Goal: Communication & Community: Share content

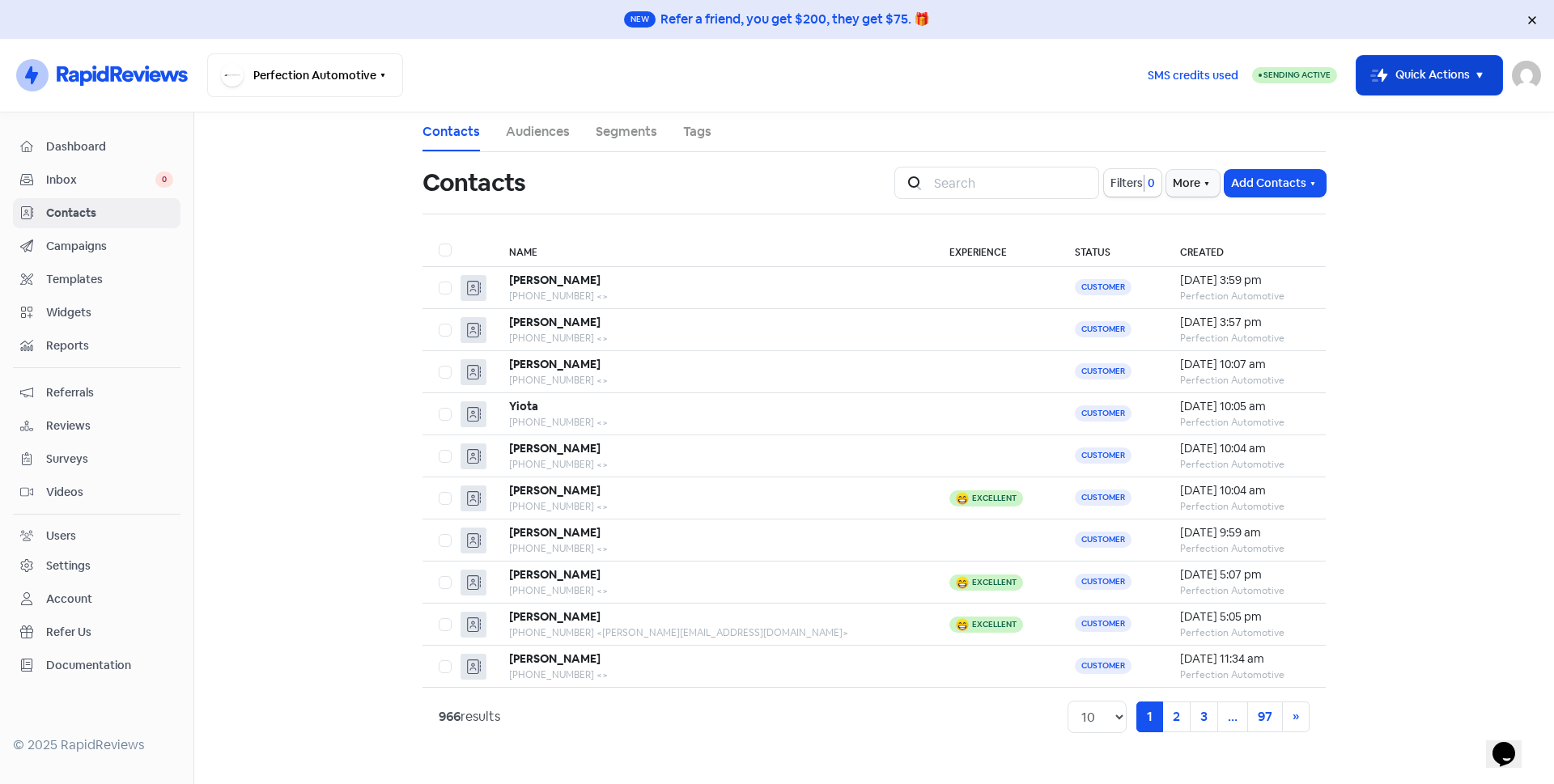
click at [1388, 87] on button "Icon For Thunder-move Quick Actions" at bounding box center [1429, 75] width 145 height 39
click at [1390, 77] on button "Icon For Thunder-move Quick Actions" at bounding box center [1429, 75] width 145 height 39
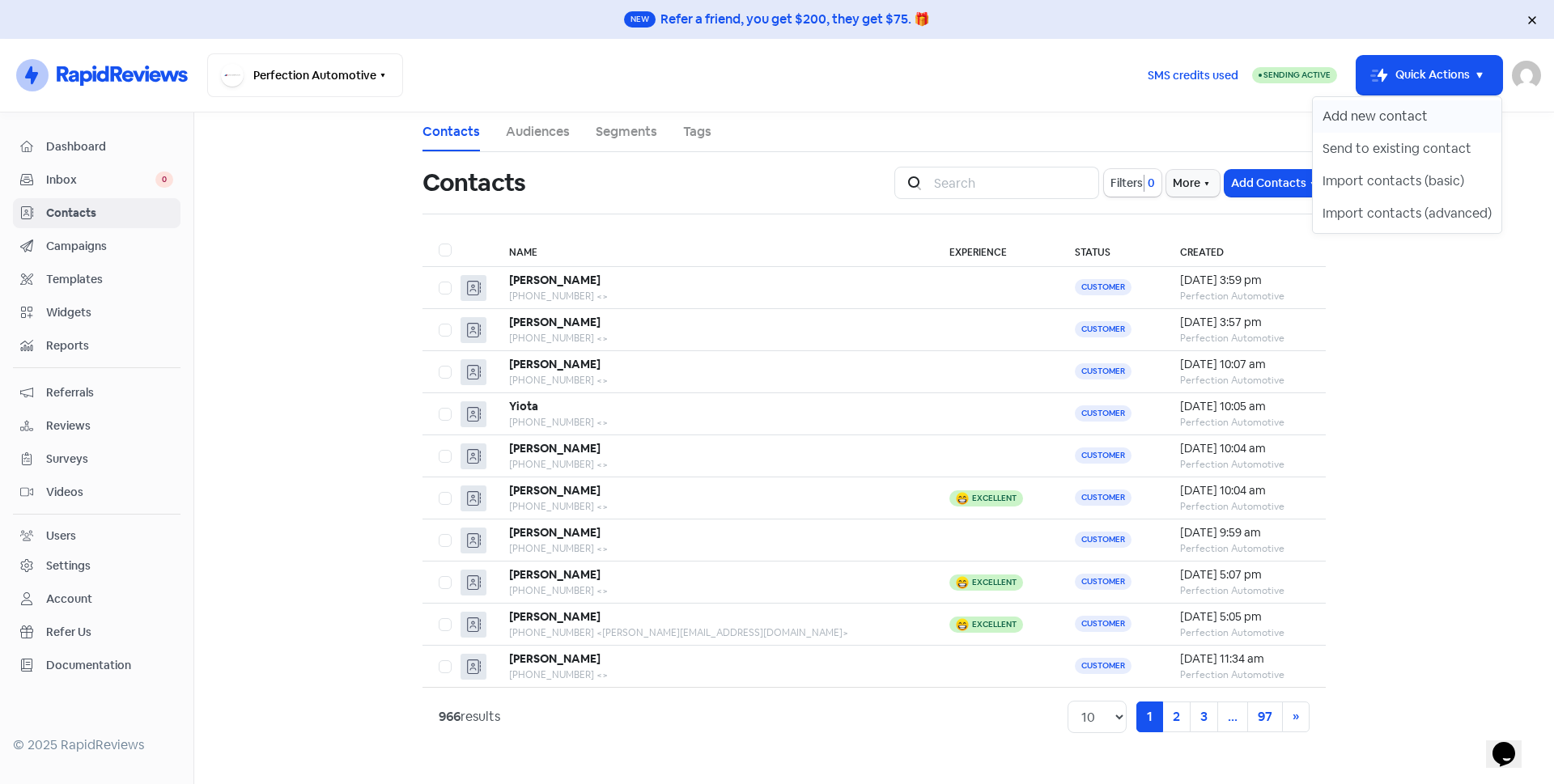
click at [1386, 112] on button "Add new contact" at bounding box center [1407, 117] width 188 height 32
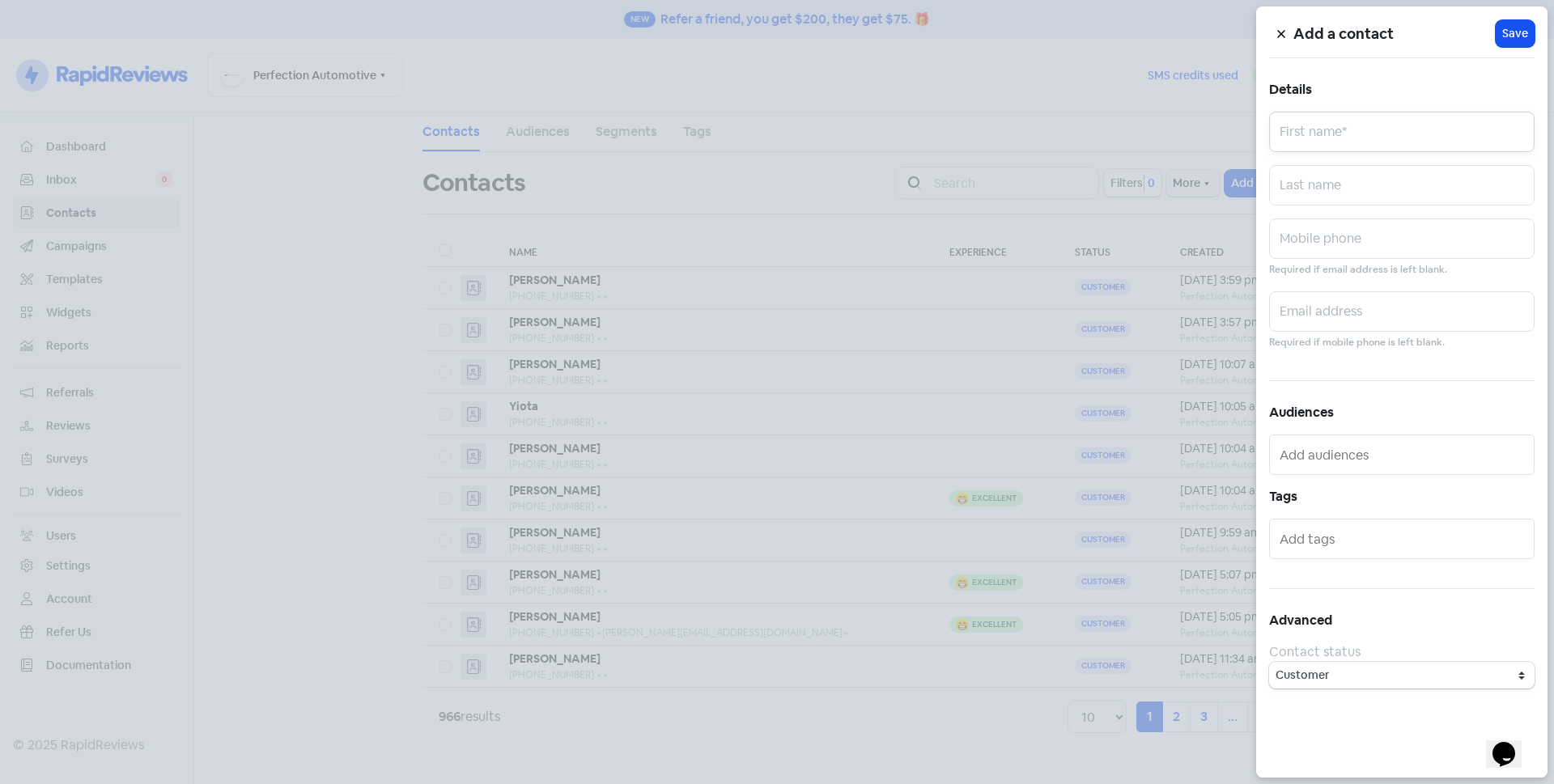
click at [1301, 140] on input "text" at bounding box center [1401, 132] width 265 height 41
type input "[PERSON_NAME]"
click at [1319, 189] on input "text" at bounding box center [1401, 185] width 265 height 41
type input "[PERSON_NAME]"
click at [1342, 239] on input "text" at bounding box center [1401, 239] width 265 height 41
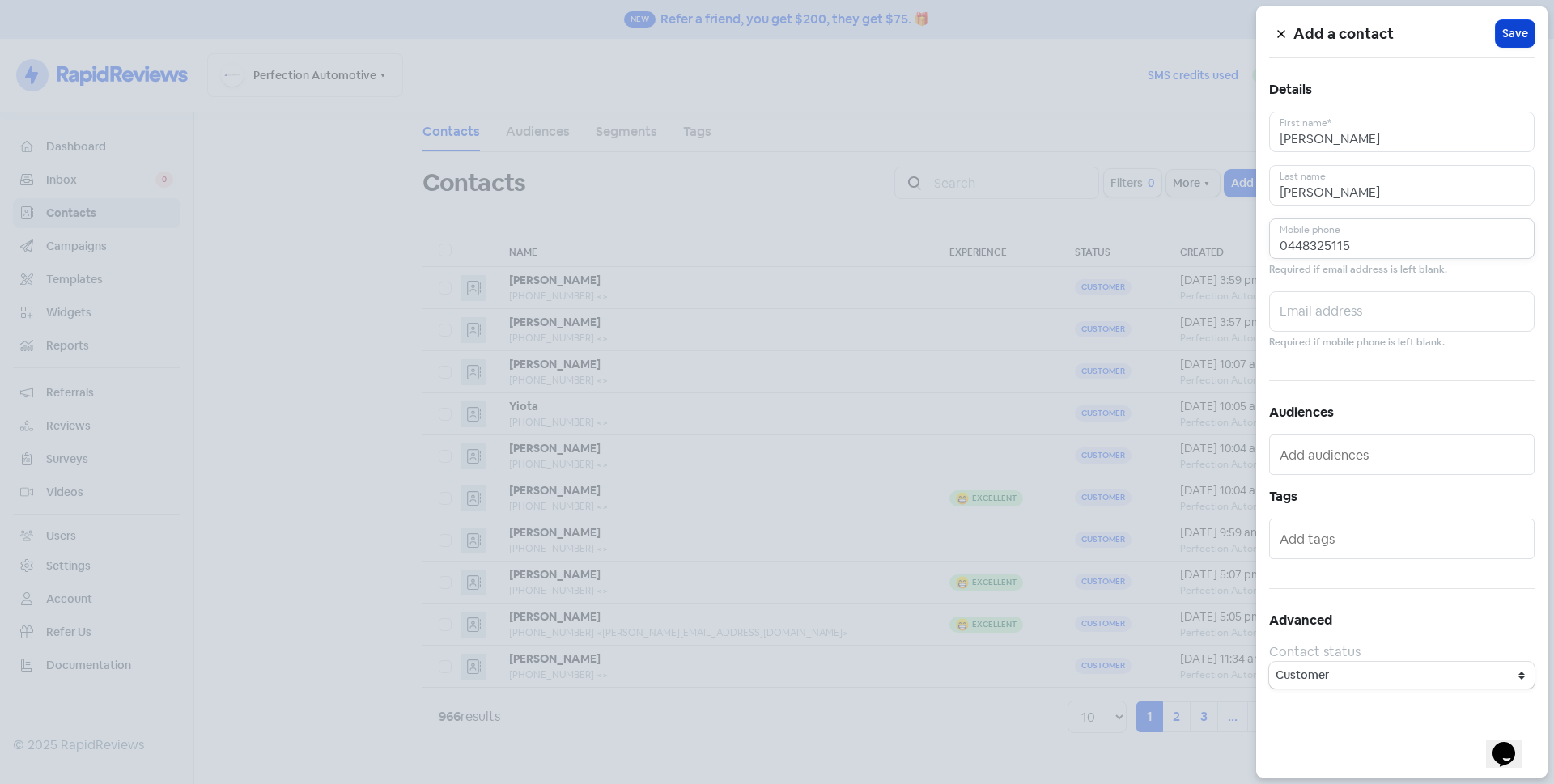
type input "0448325115"
click at [1506, 37] on span "Save" at bounding box center [1515, 33] width 26 height 17
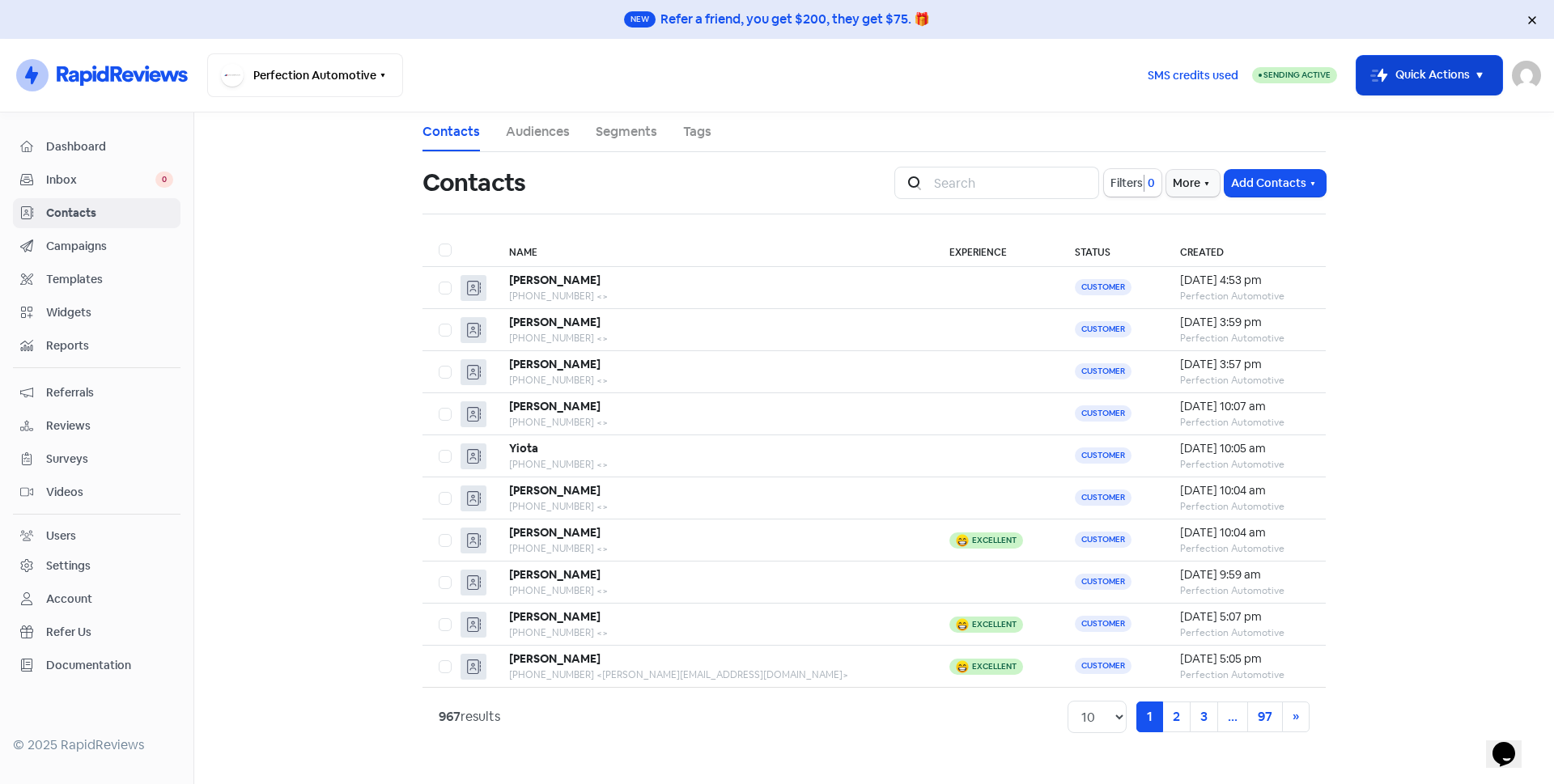
click at [1384, 87] on button "Icon For Thunder-move Quick Actions" at bounding box center [1429, 75] width 145 height 39
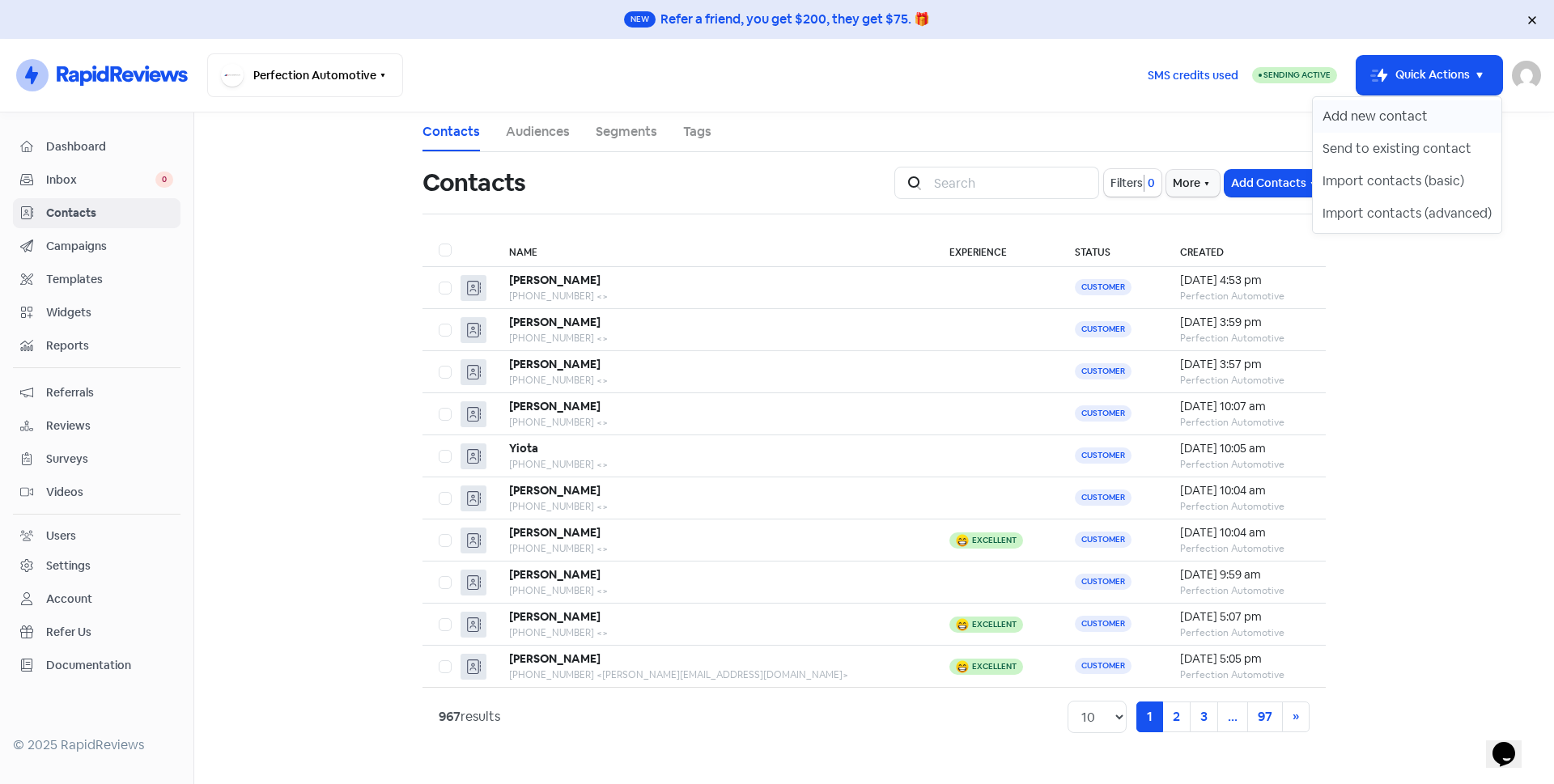
click at [1383, 122] on button "Add new contact" at bounding box center [1407, 117] width 188 height 32
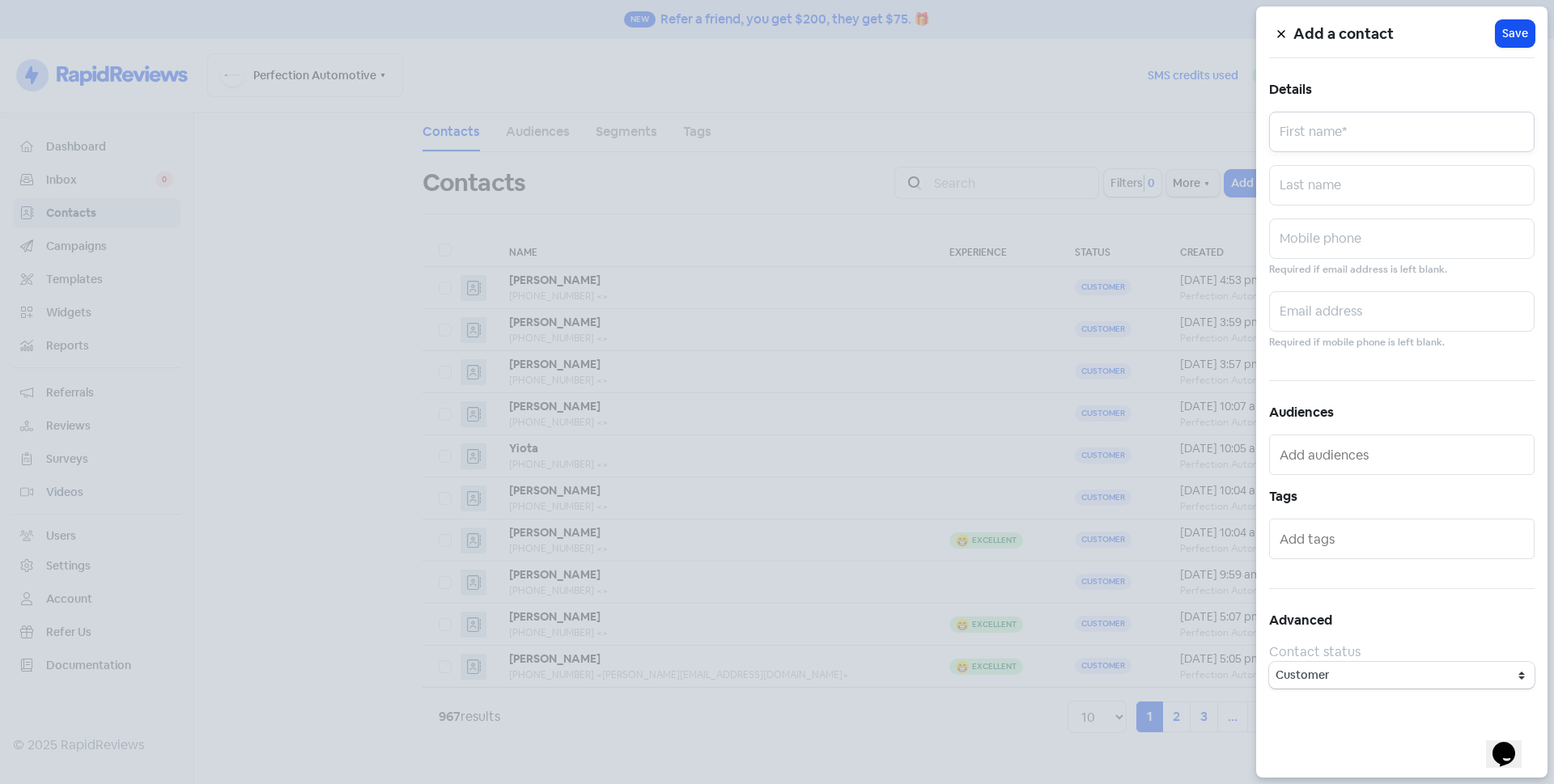
click at [1309, 131] on input "text" at bounding box center [1401, 132] width 265 height 41
type input "[PERSON_NAME]"
click at [1323, 183] on input "text" at bounding box center [1401, 185] width 265 height 41
type input "Lei"
click at [1339, 233] on input "text" at bounding box center [1401, 239] width 265 height 41
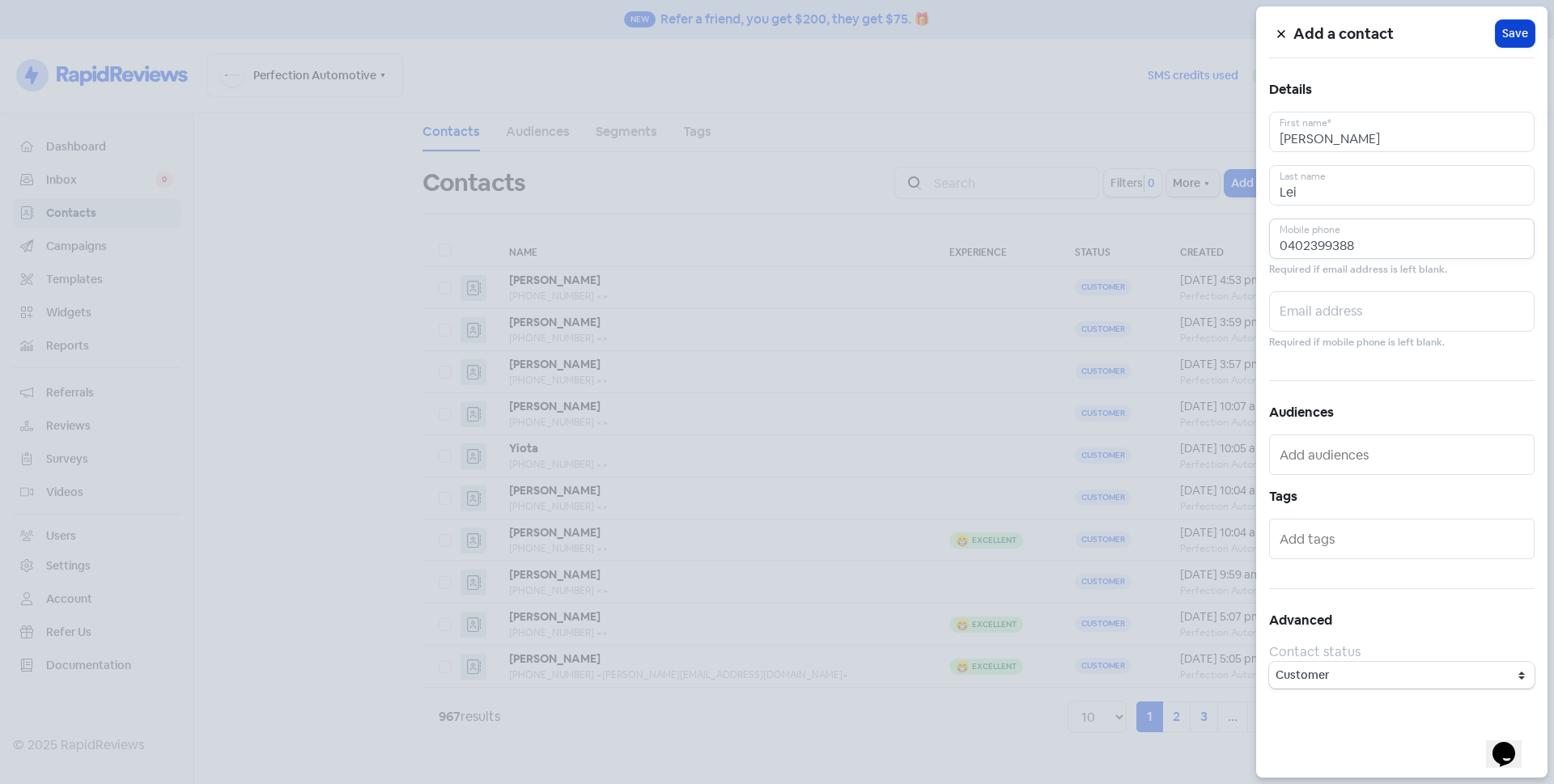
type input "0402399388"
click at [1519, 41] on span "Save" at bounding box center [1515, 33] width 26 height 17
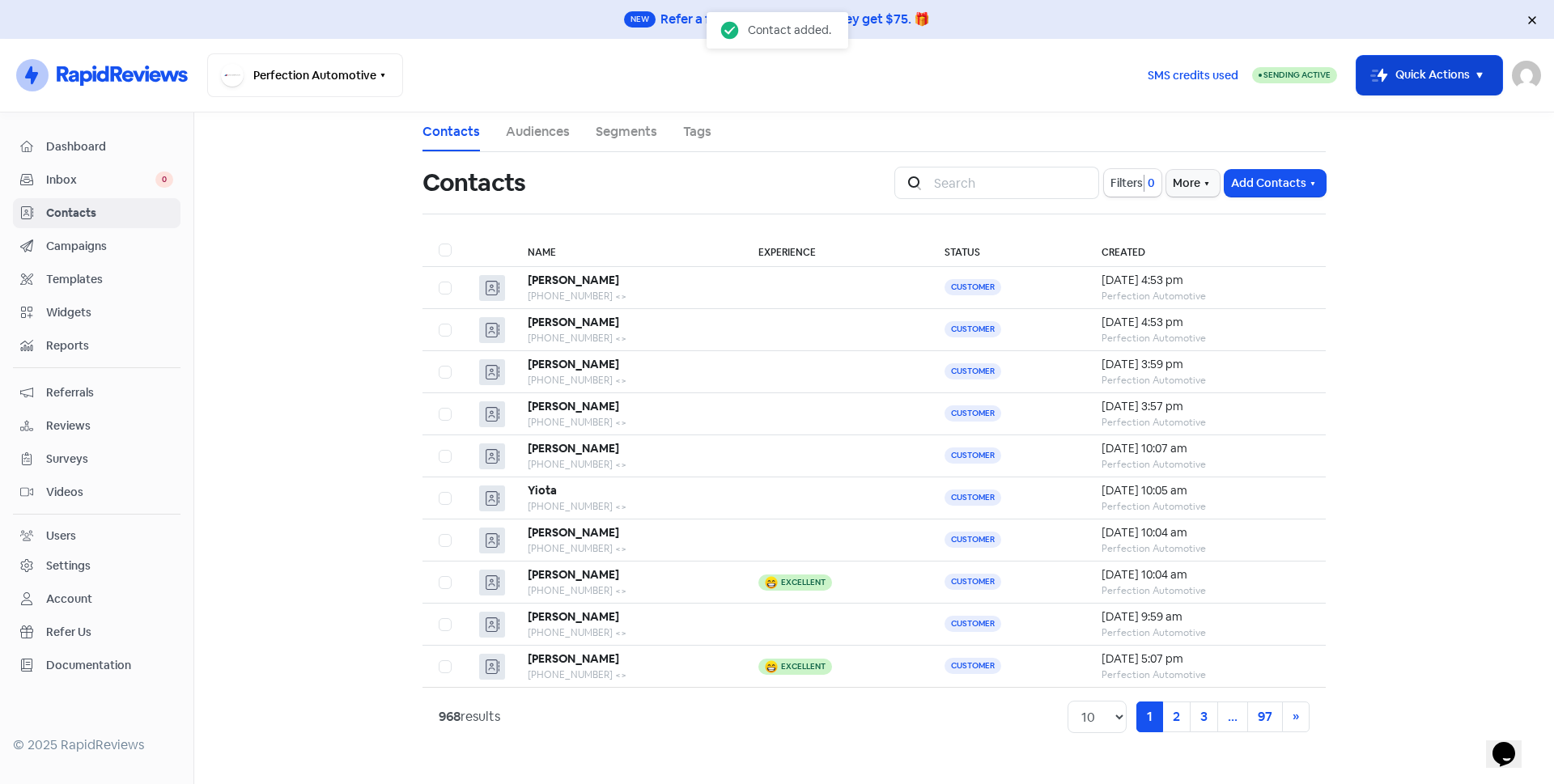
click at [1409, 89] on button "Icon For Thunder-move Quick Actions" at bounding box center [1429, 75] width 145 height 39
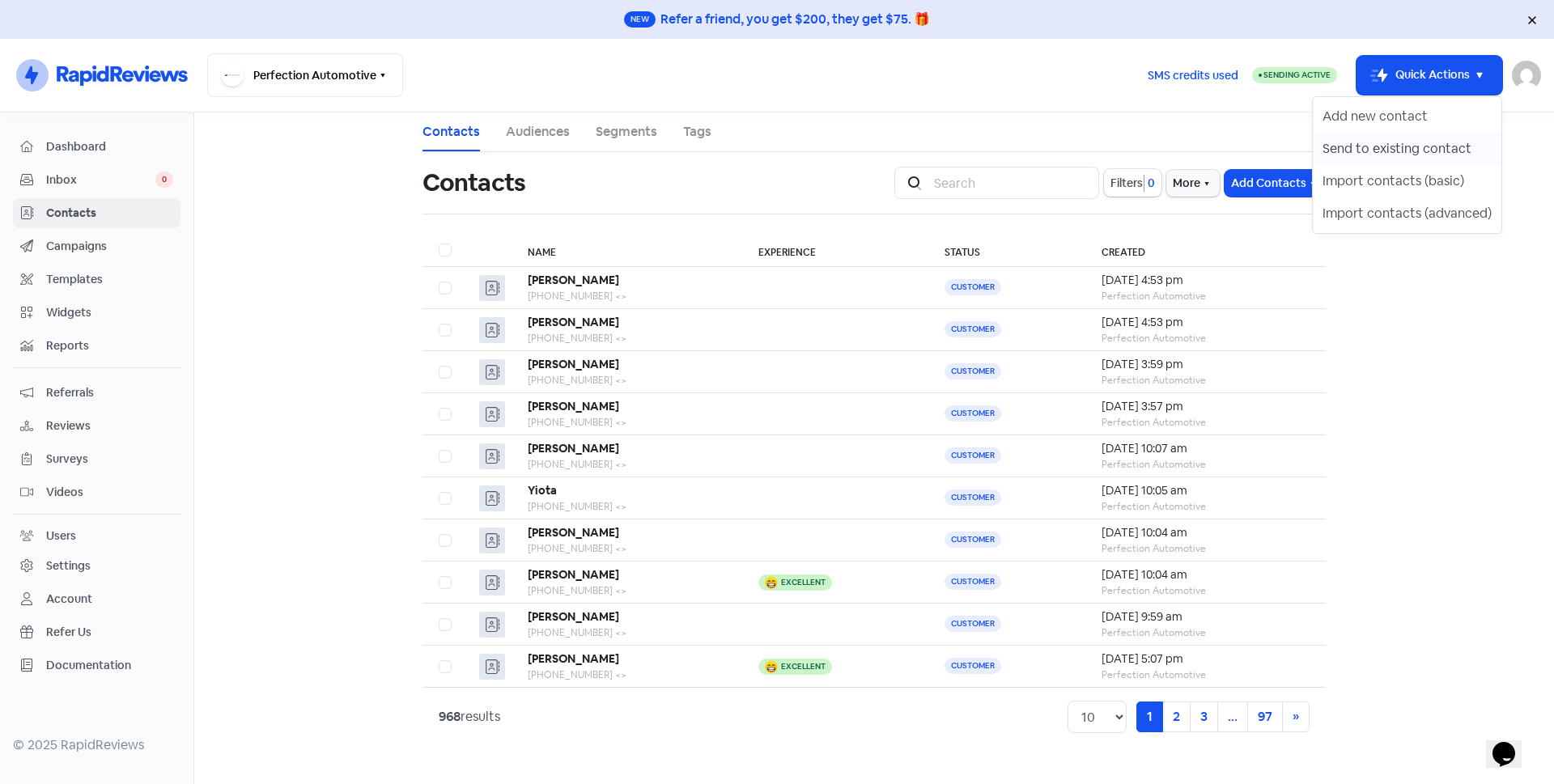
click at [1403, 143] on button "Send to existing contact" at bounding box center [1407, 149] width 188 height 32
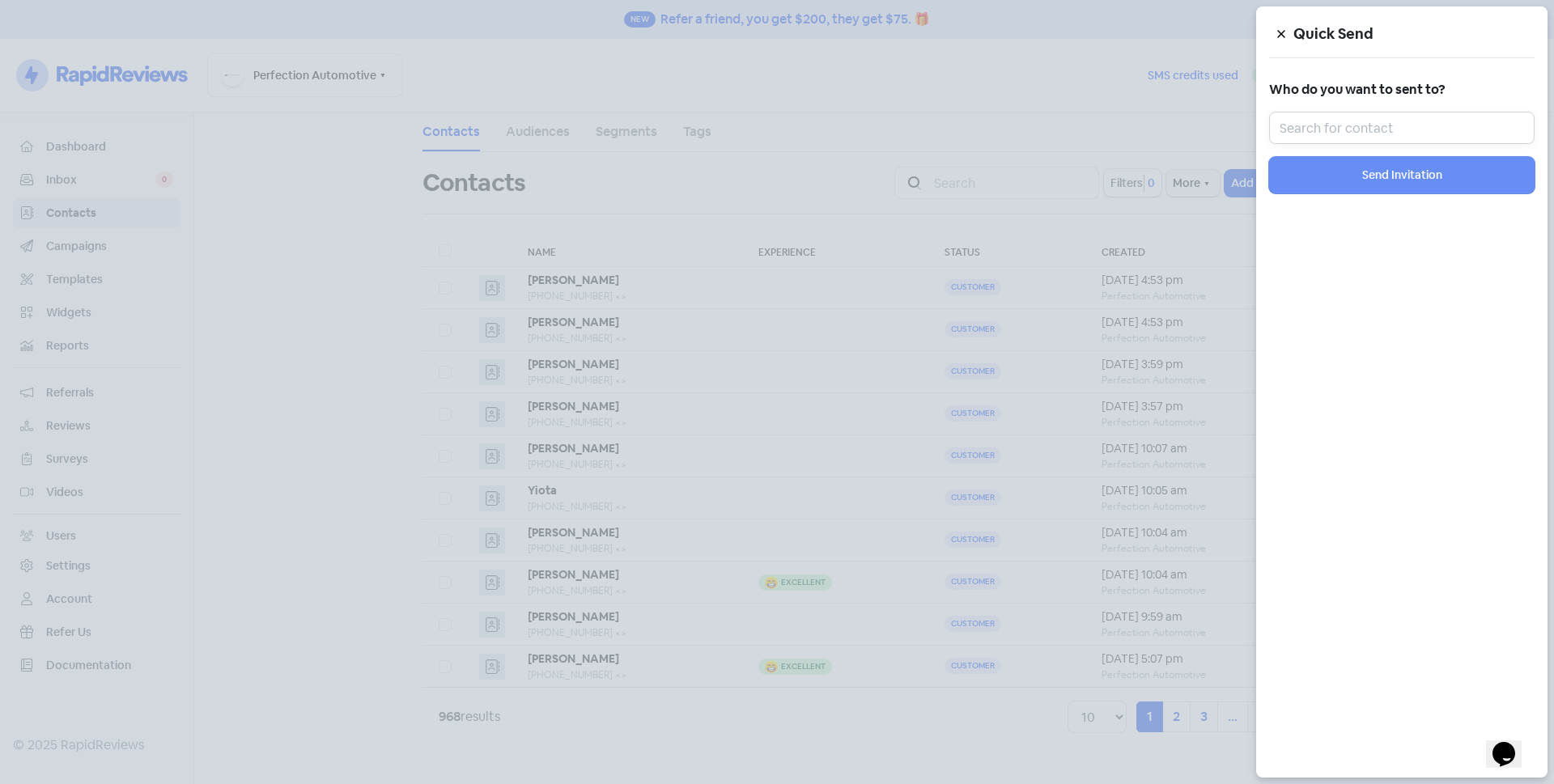
click at [1396, 121] on input "text" at bounding box center [1401, 128] width 265 height 32
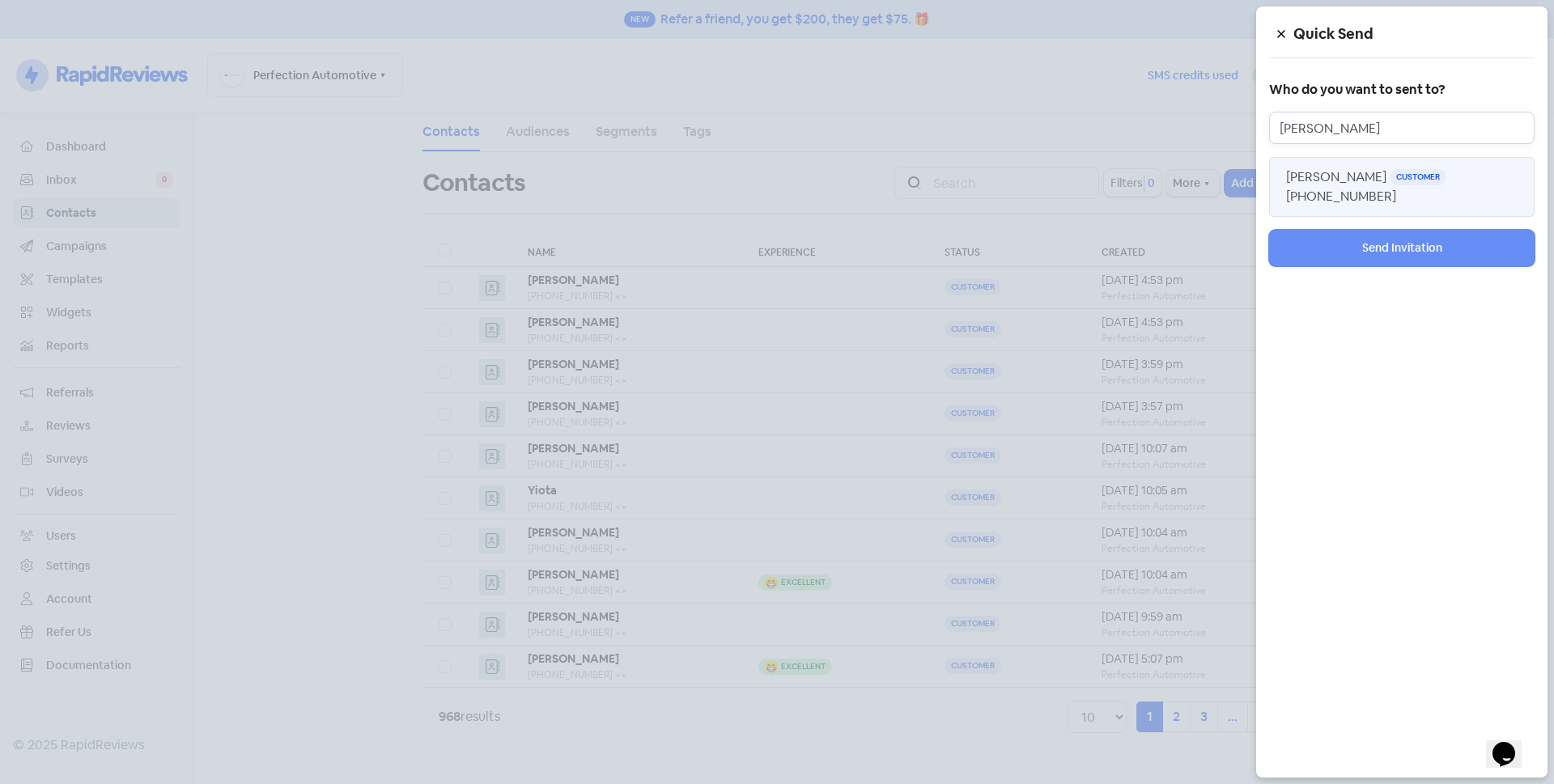
type input "[PERSON_NAME]"
click at [1396, 187] on span "[PHONE_NUMBER]" at bounding box center [1341, 196] width 110 height 17
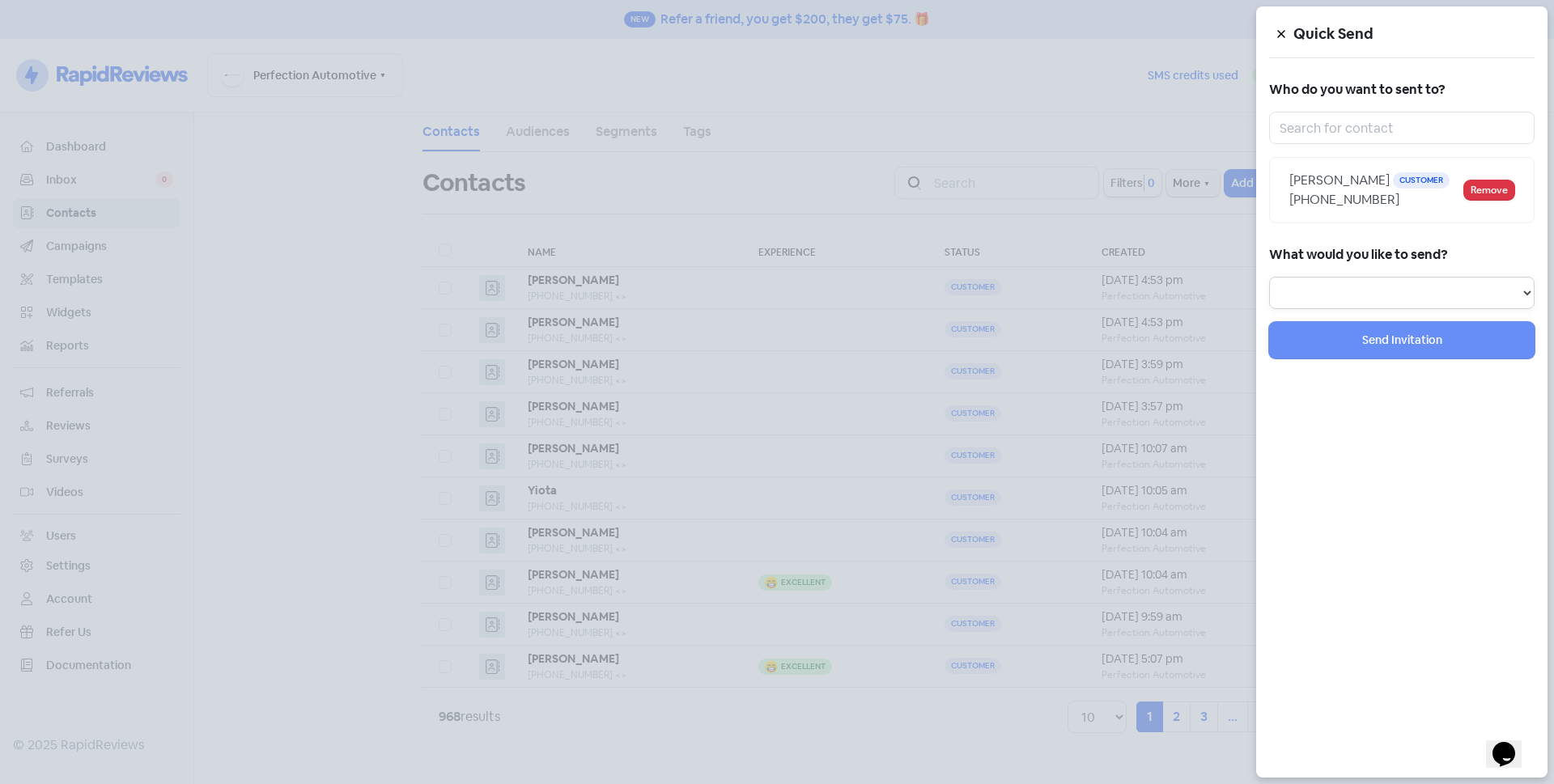
click at [1354, 278] on select "Review Invitation Referral Invitation Survey Invitation Video Invitation" at bounding box center [1401, 293] width 265 height 32
select select "review"
click at [1269, 277] on select "Review Invitation Referral Invitation Survey Invitation Video Invitation" at bounding box center [1401, 293] width 265 height 32
click at [1333, 318] on div "Quick Send Who do you want to sent to? [PERSON_NAME] Customer [PHONE_NUMBER] Re…" at bounding box center [1401, 392] width 291 height 771
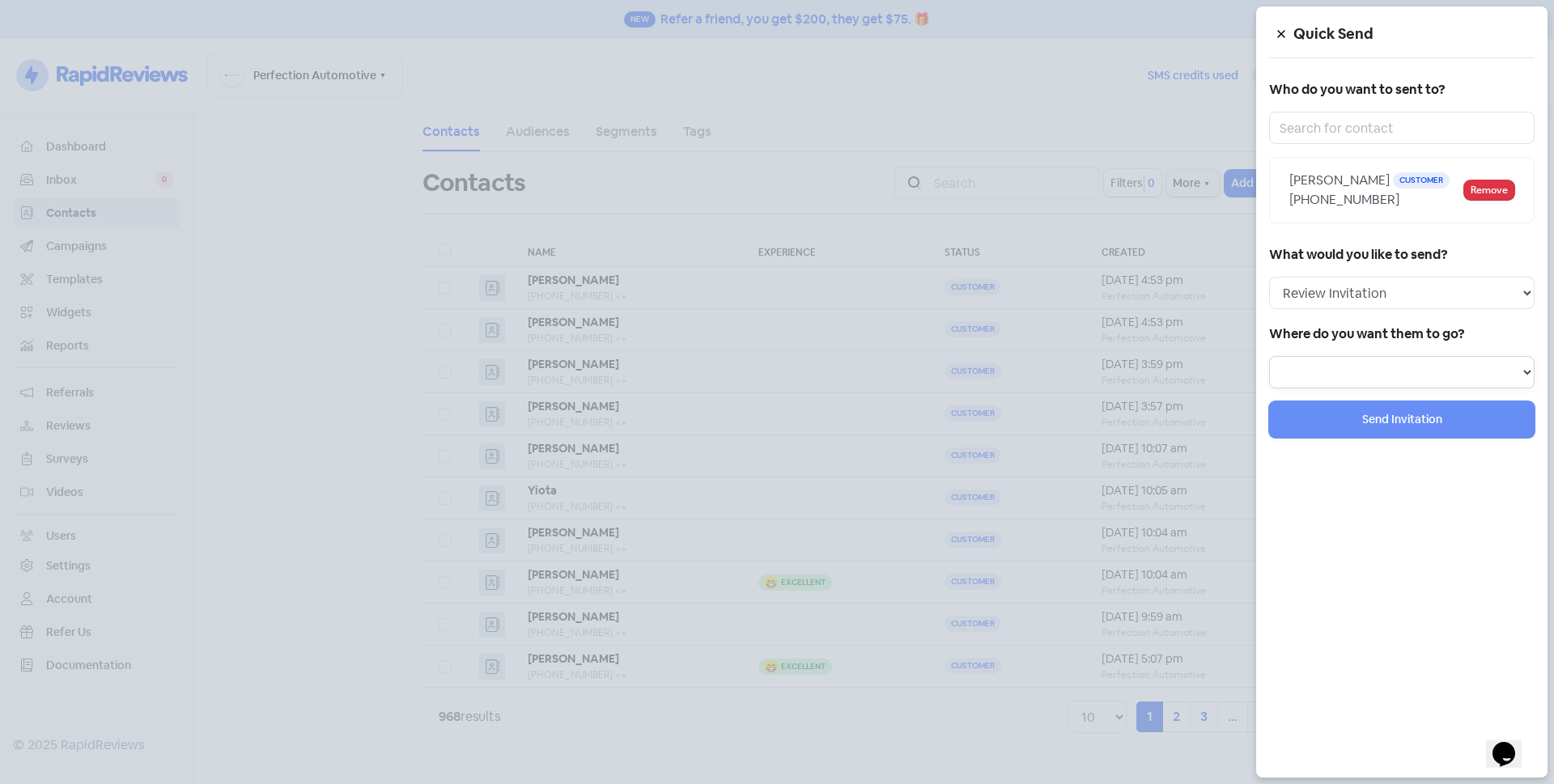
click at [1317, 368] on select at bounding box center [1401, 373] width 265 height 32
select select "129"
click at [1269, 356] on select "Review form: Default review form Review form: [PERSON_NAME]" at bounding box center [1401, 373] width 265 height 32
select select
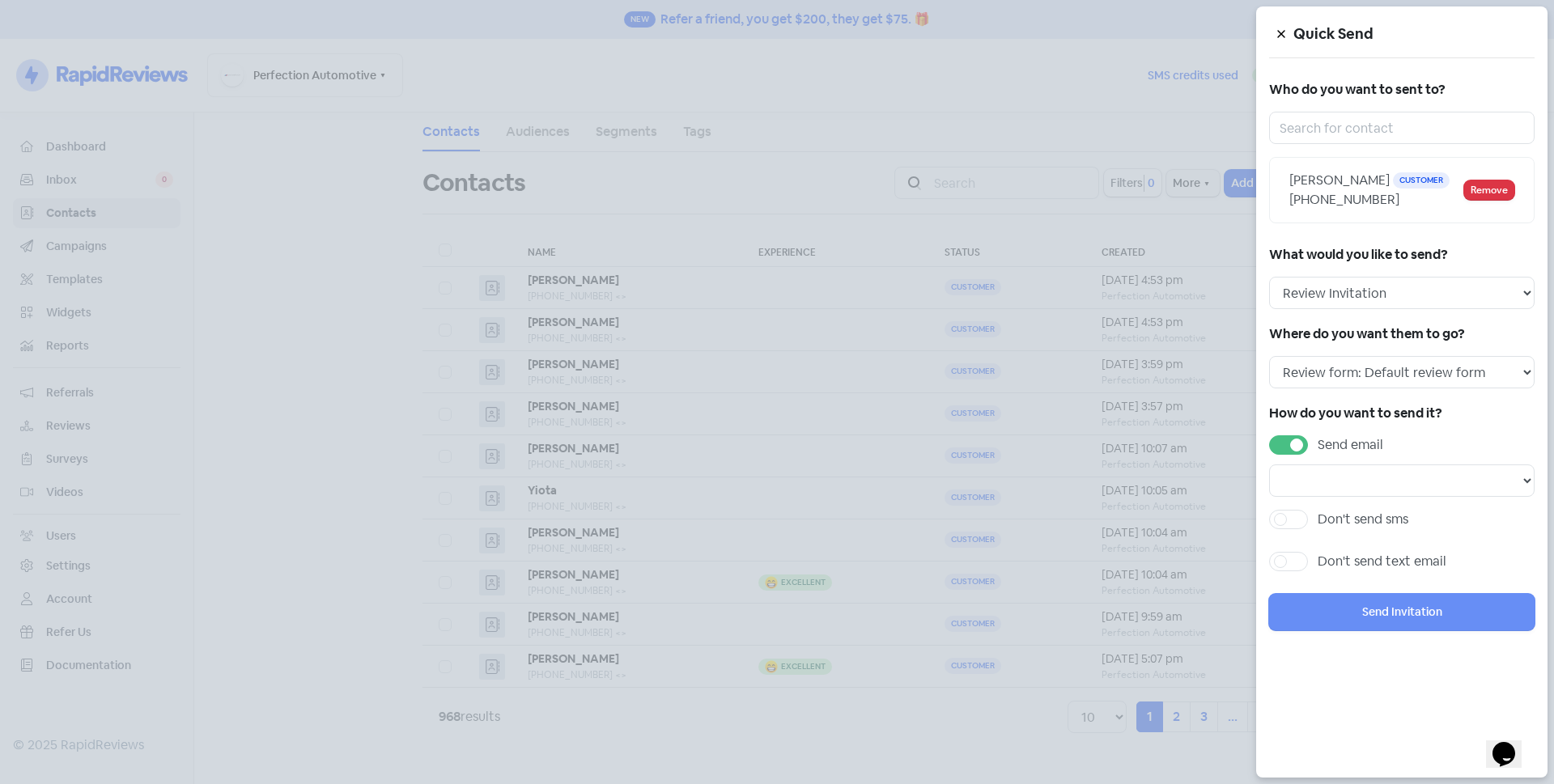
click at [1318, 443] on label "Send email" at bounding box center [1350, 445] width 66 height 19
click at [1318, 443] on input "Send email" at bounding box center [1323, 440] width 11 height 11
checkbox input "false"
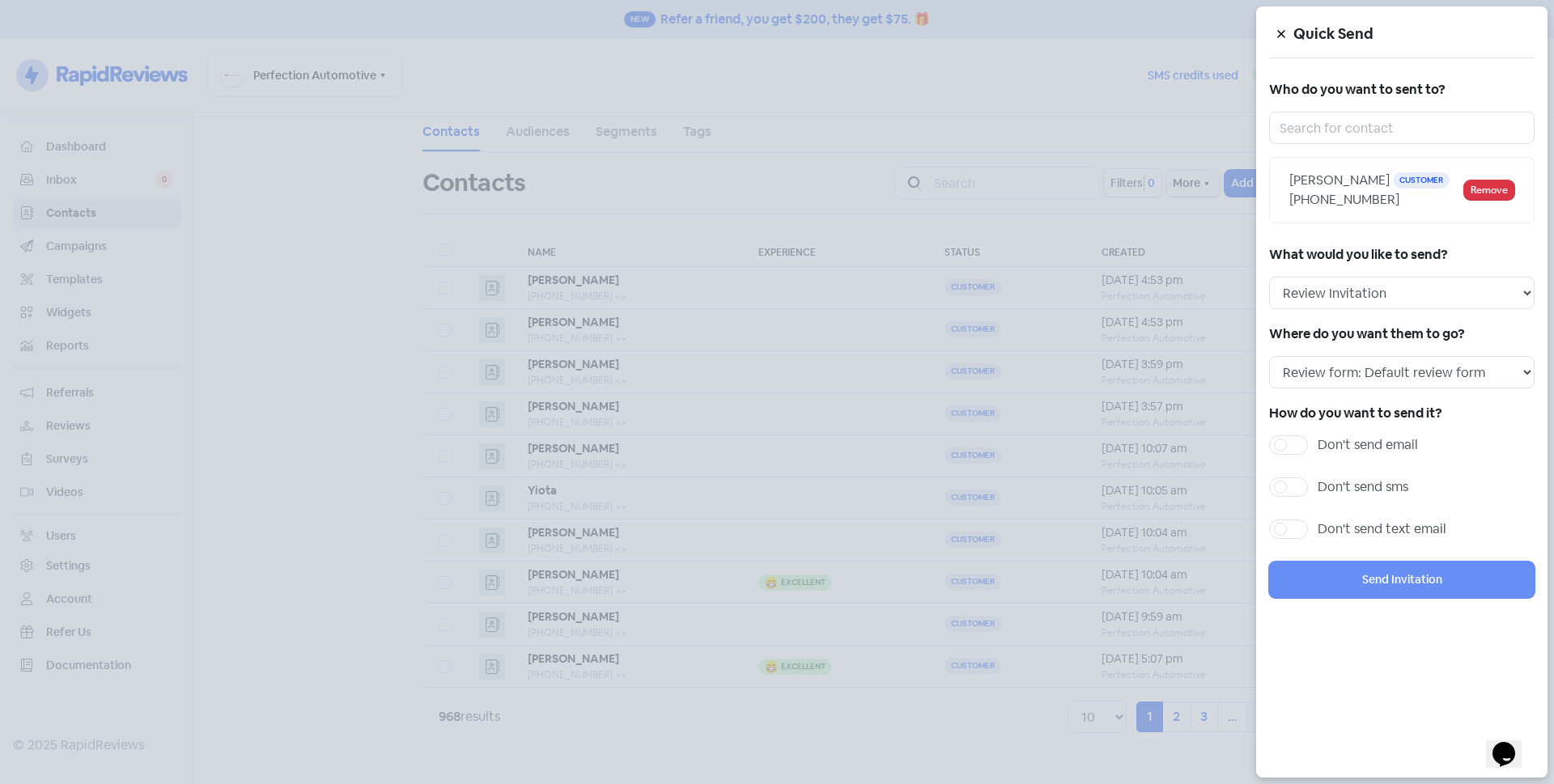
click at [1318, 485] on label "Don't send sms" at bounding box center [1363, 487] width 91 height 19
click at [1318, 485] on input "Don't send sms" at bounding box center [1323, 482] width 11 height 11
checkbox input "true"
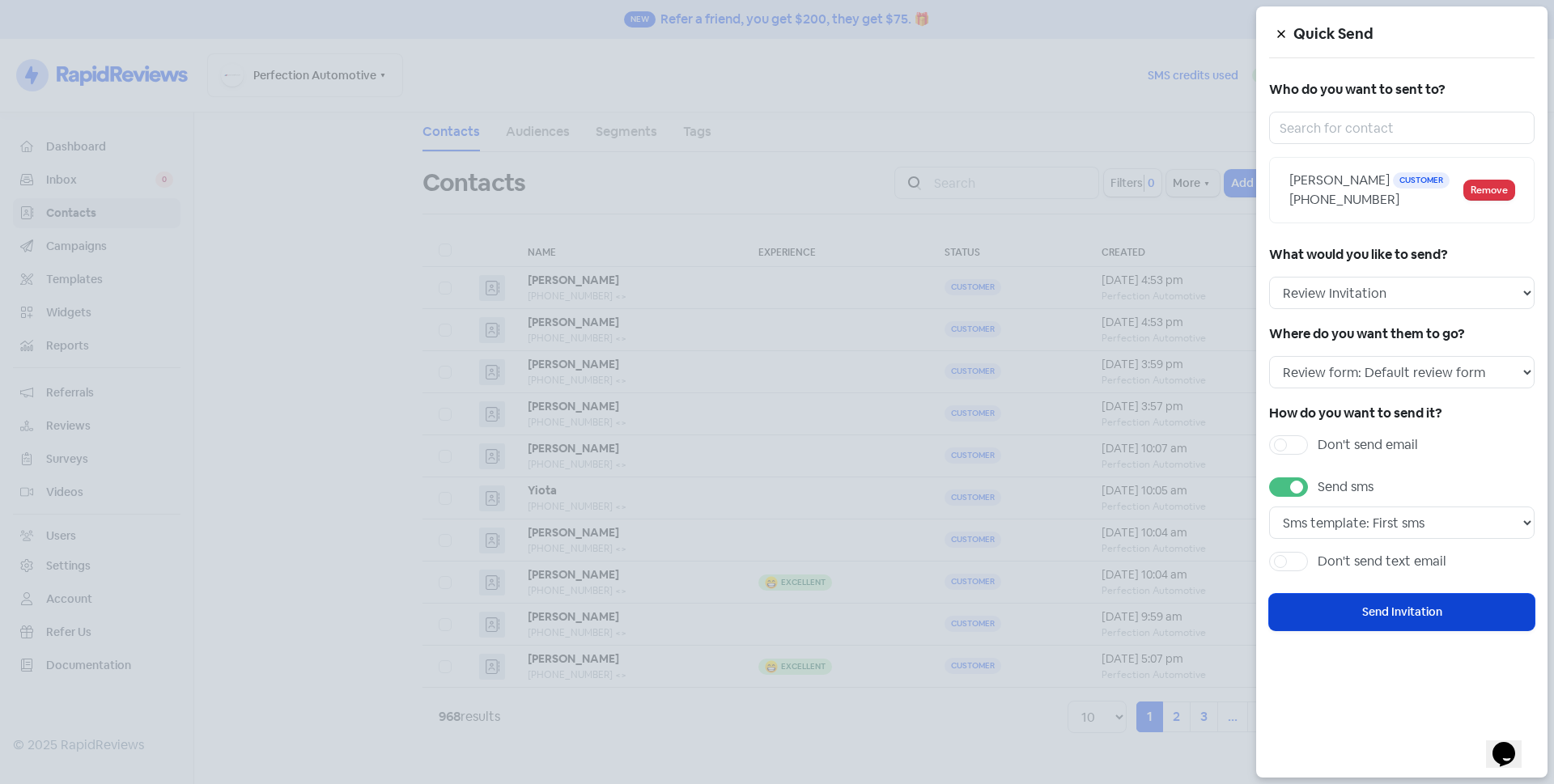
click at [1337, 618] on button "Send Invitation" at bounding box center [1401, 612] width 265 height 37
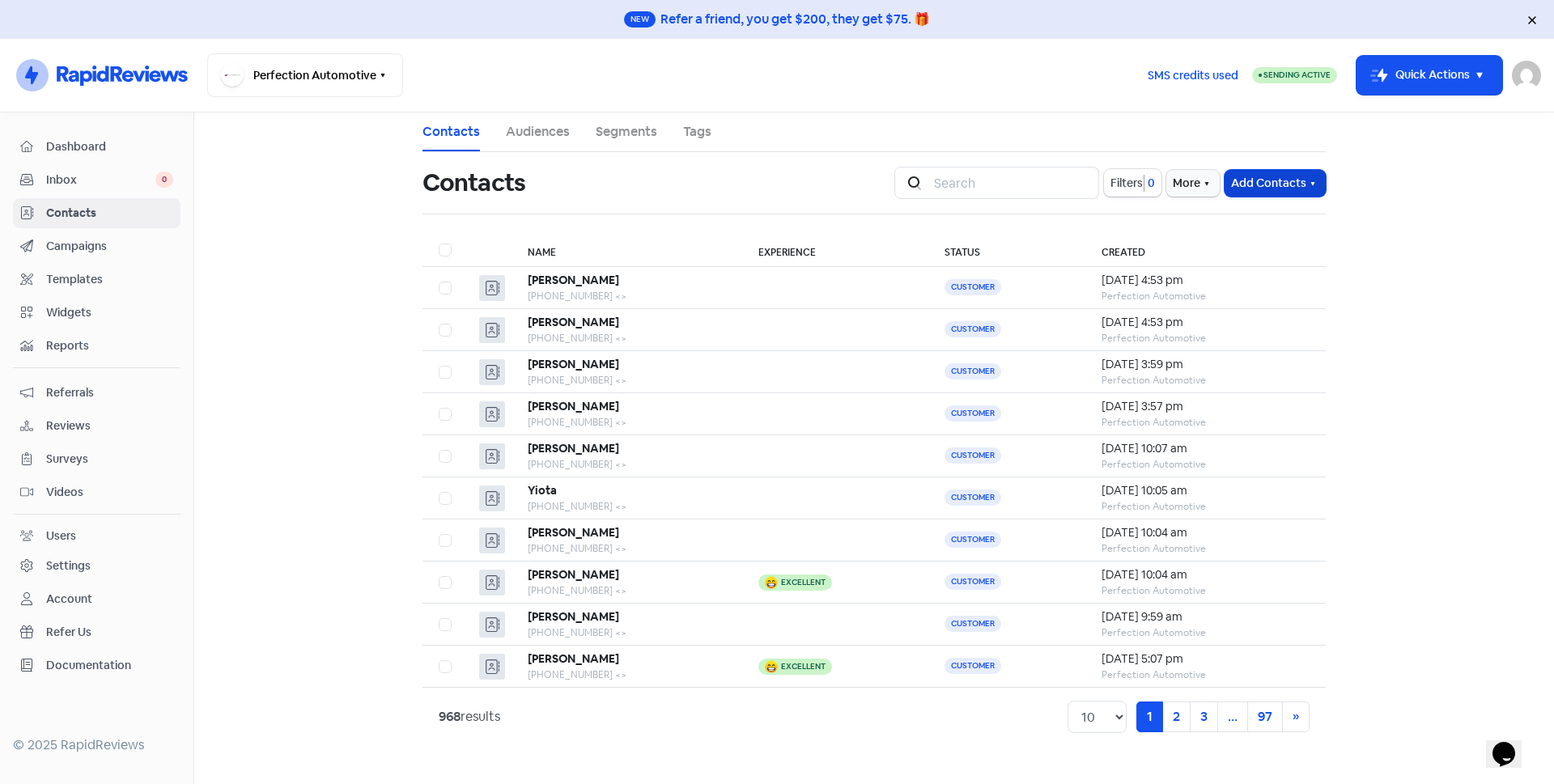
click at [1250, 181] on button "Add Contacts" at bounding box center [1275, 183] width 101 height 27
click at [1270, 213] on button "Add a contact" at bounding box center [1231, 218] width 188 height 32
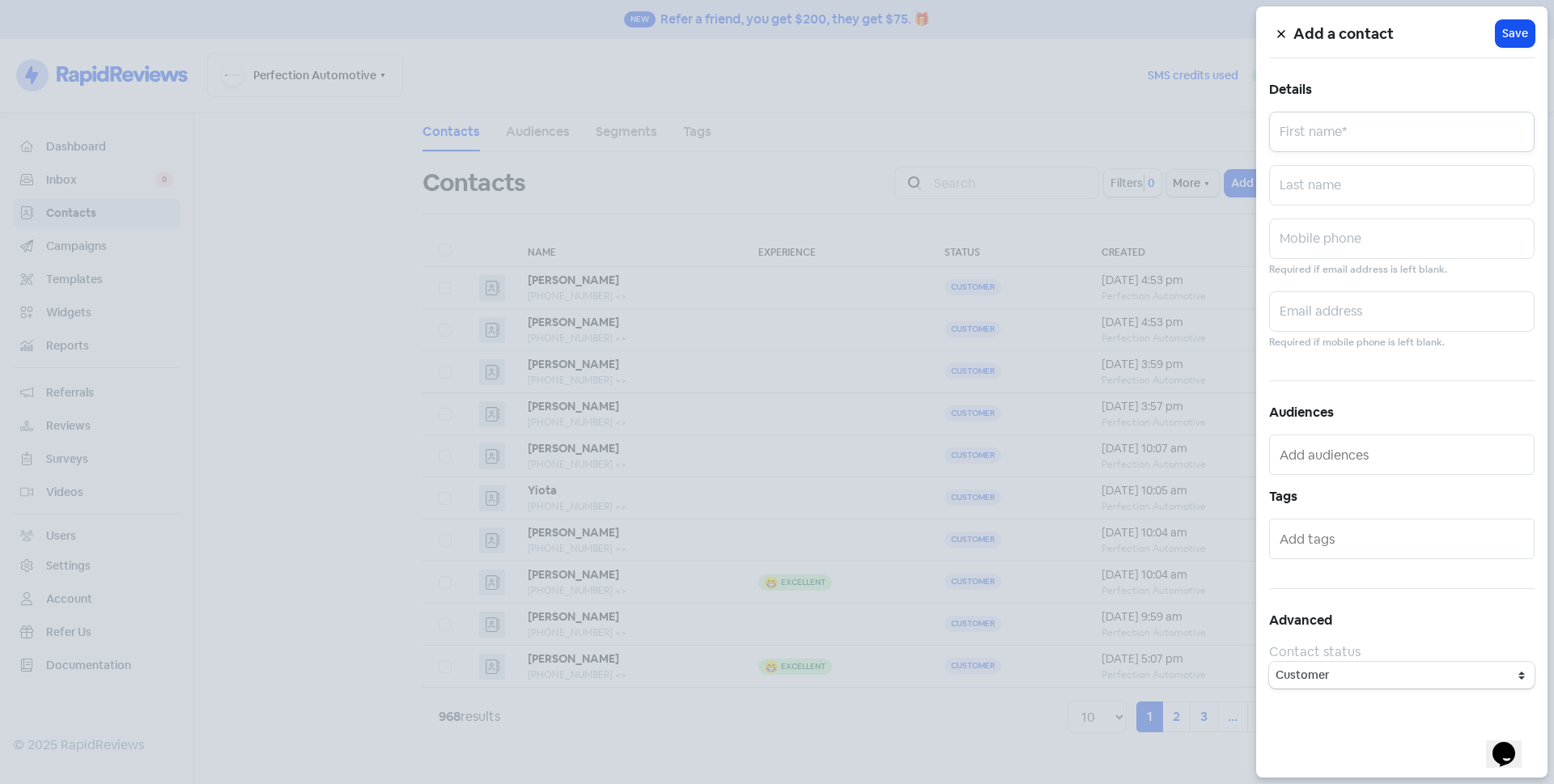
click at [1336, 139] on input "text" at bounding box center [1401, 132] width 265 height 41
type input "[PERSON_NAME]"
click at [1330, 183] on input "text" at bounding box center [1401, 185] width 265 height 41
type input "[PERSON_NAME]"
click at [1319, 235] on input "text" at bounding box center [1401, 239] width 265 height 41
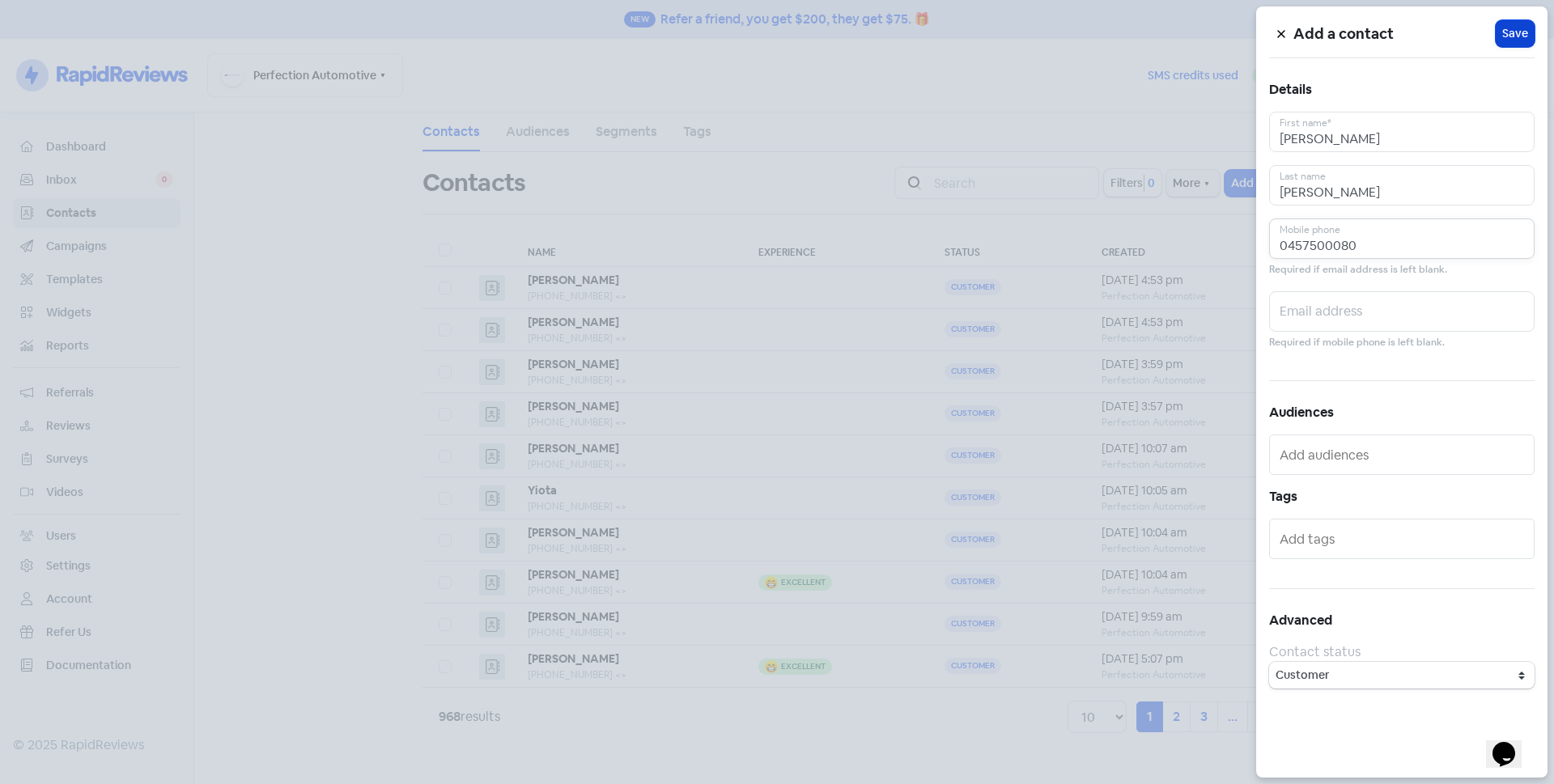
type input "0457500080"
click at [1518, 37] on span "Save" at bounding box center [1515, 33] width 26 height 17
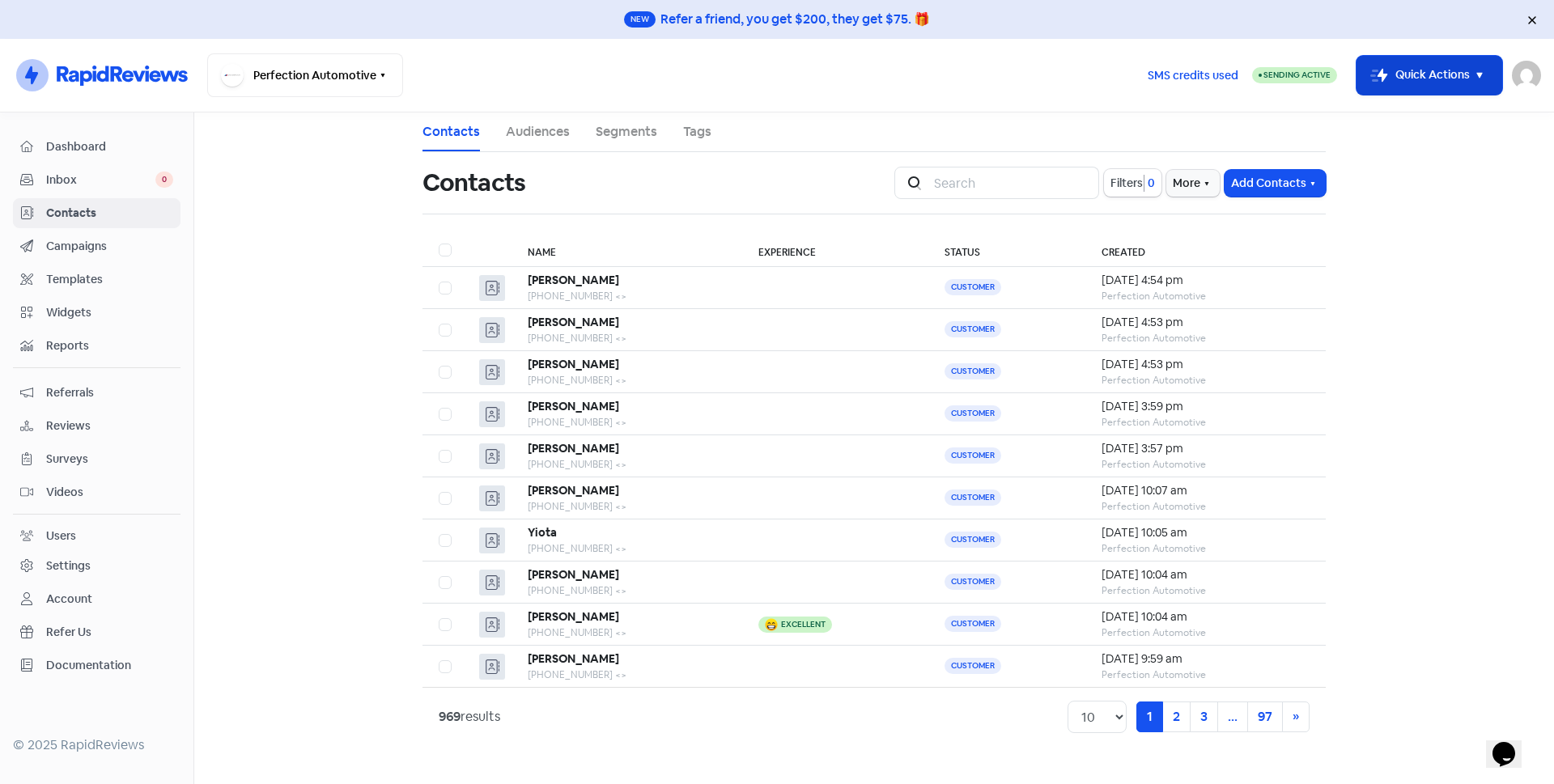
click at [1406, 70] on button "Icon For Thunder-move Quick Actions" at bounding box center [1429, 75] width 145 height 39
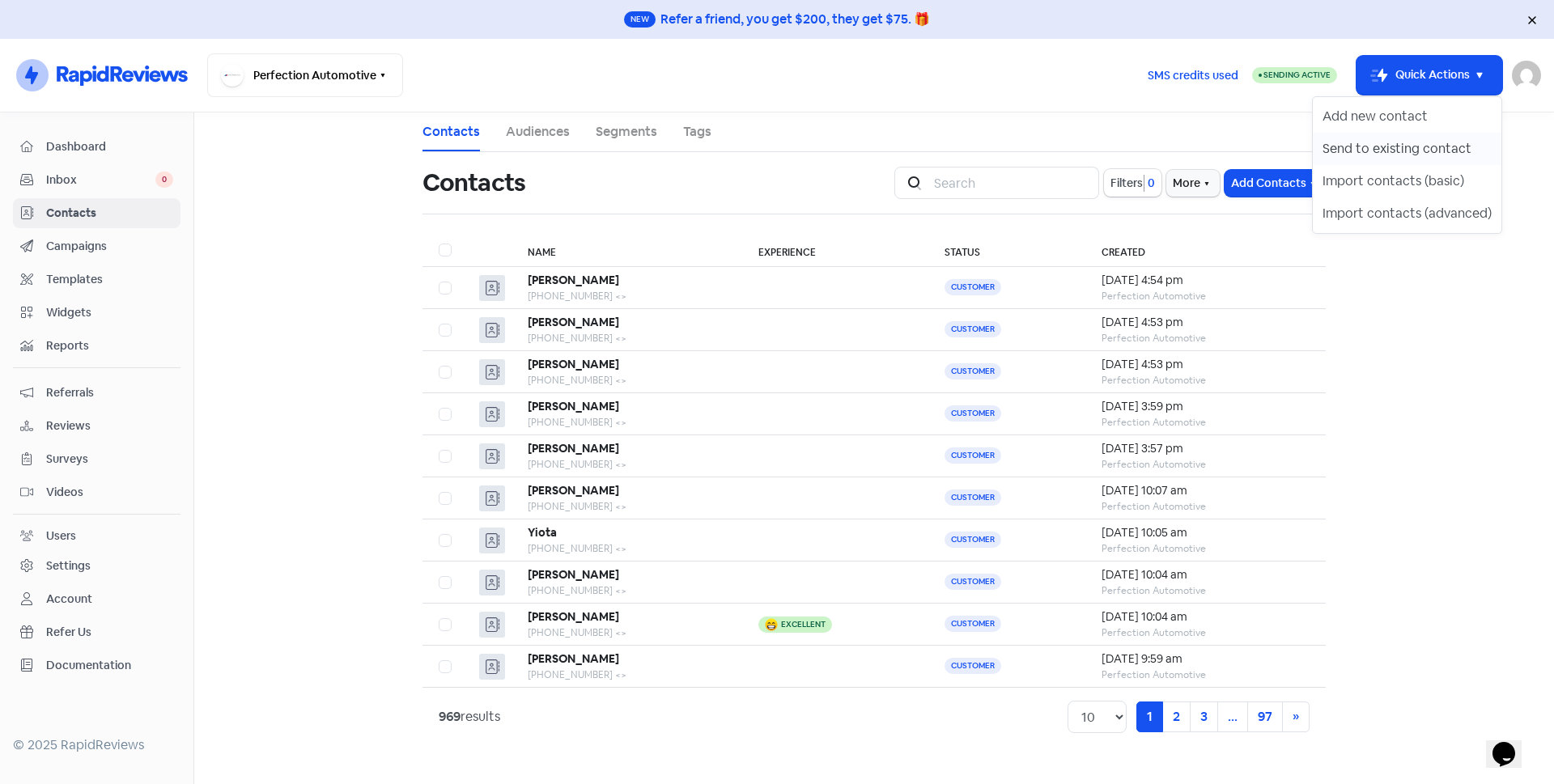
click at [1411, 140] on button "Send to existing contact" at bounding box center [1407, 149] width 188 height 32
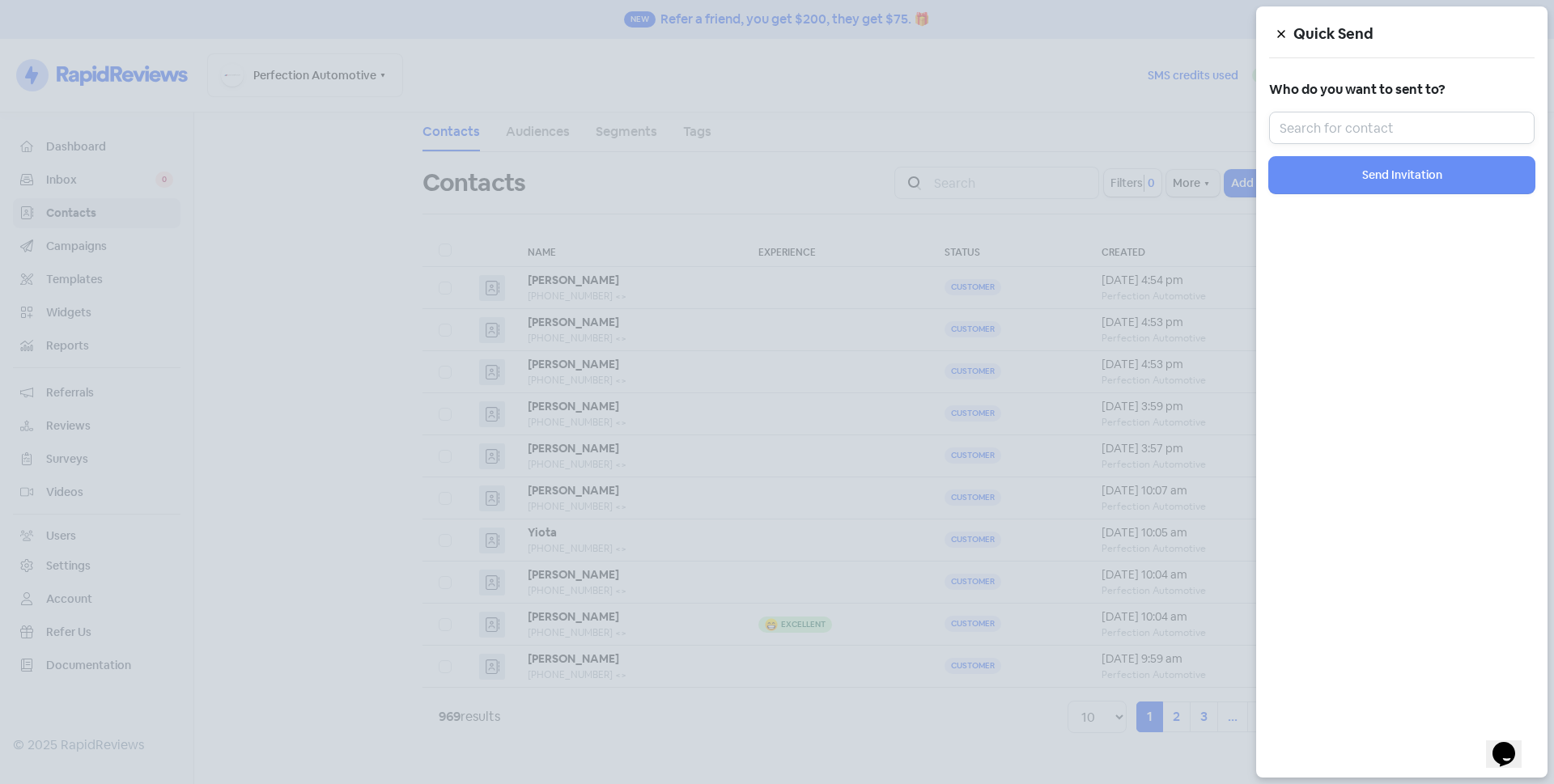
click at [1407, 129] on input "text" at bounding box center [1401, 128] width 265 height 32
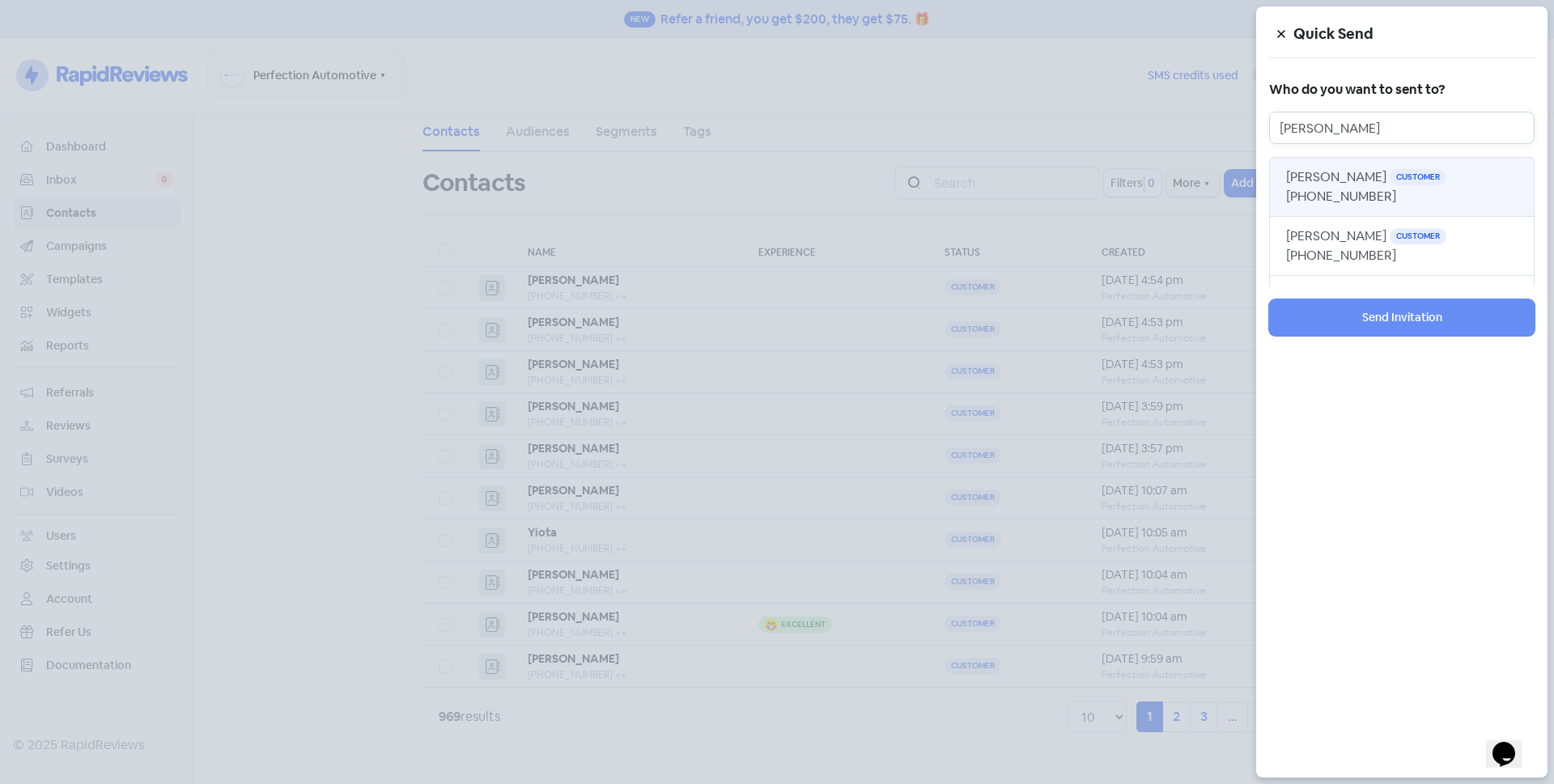
type input "[PERSON_NAME]"
click at [1346, 188] on span "[PHONE_NUMBER]" at bounding box center [1341, 196] width 110 height 17
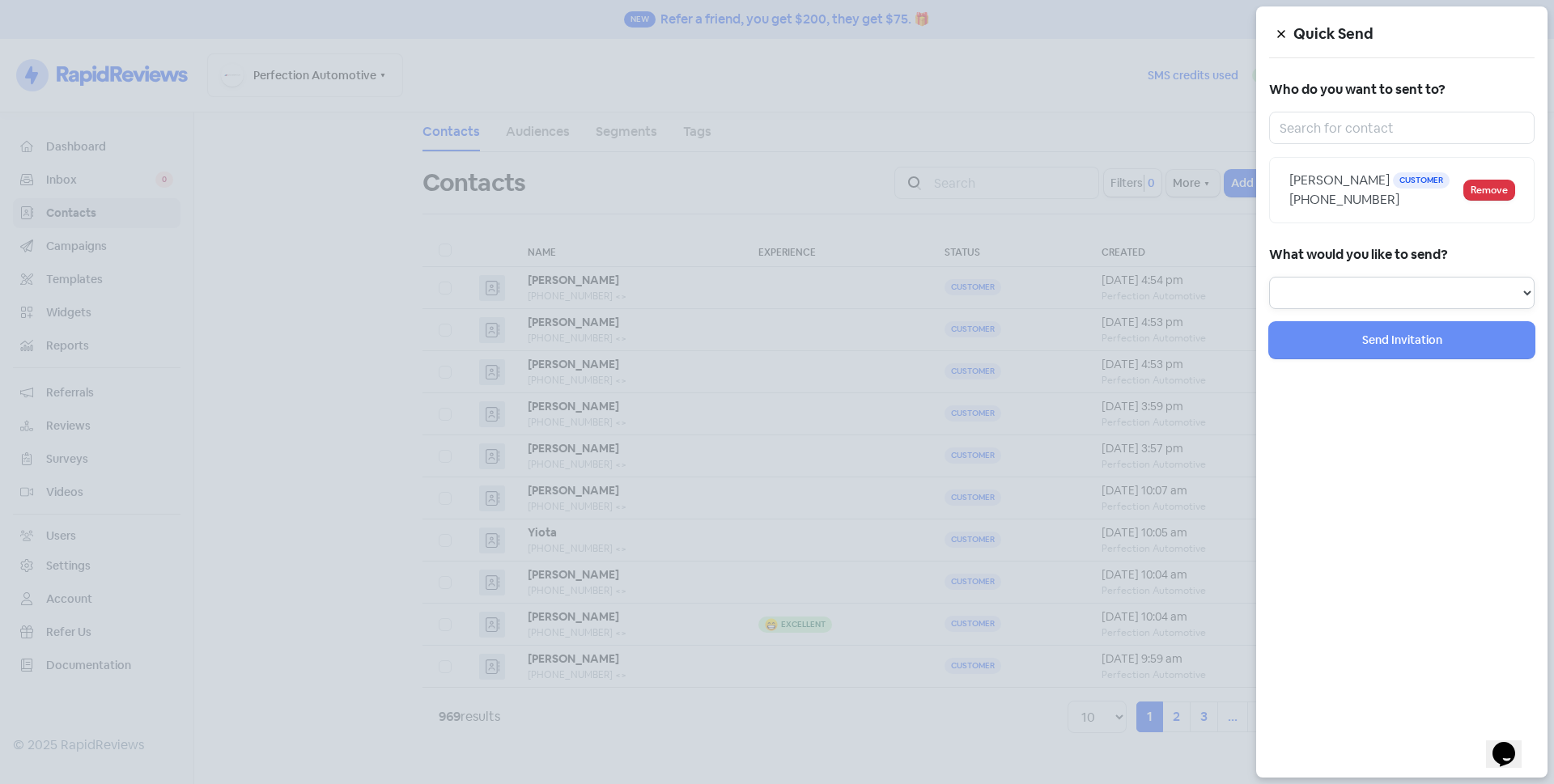
click at [1327, 291] on select "Review Invitation Referral Invitation Survey Invitation Video Invitation" at bounding box center [1401, 293] width 265 height 32
select select "review"
click at [1269, 277] on select "Review Invitation Referral Invitation Survey Invitation Video Invitation" at bounding box center [1401, 293] width 265 height 32
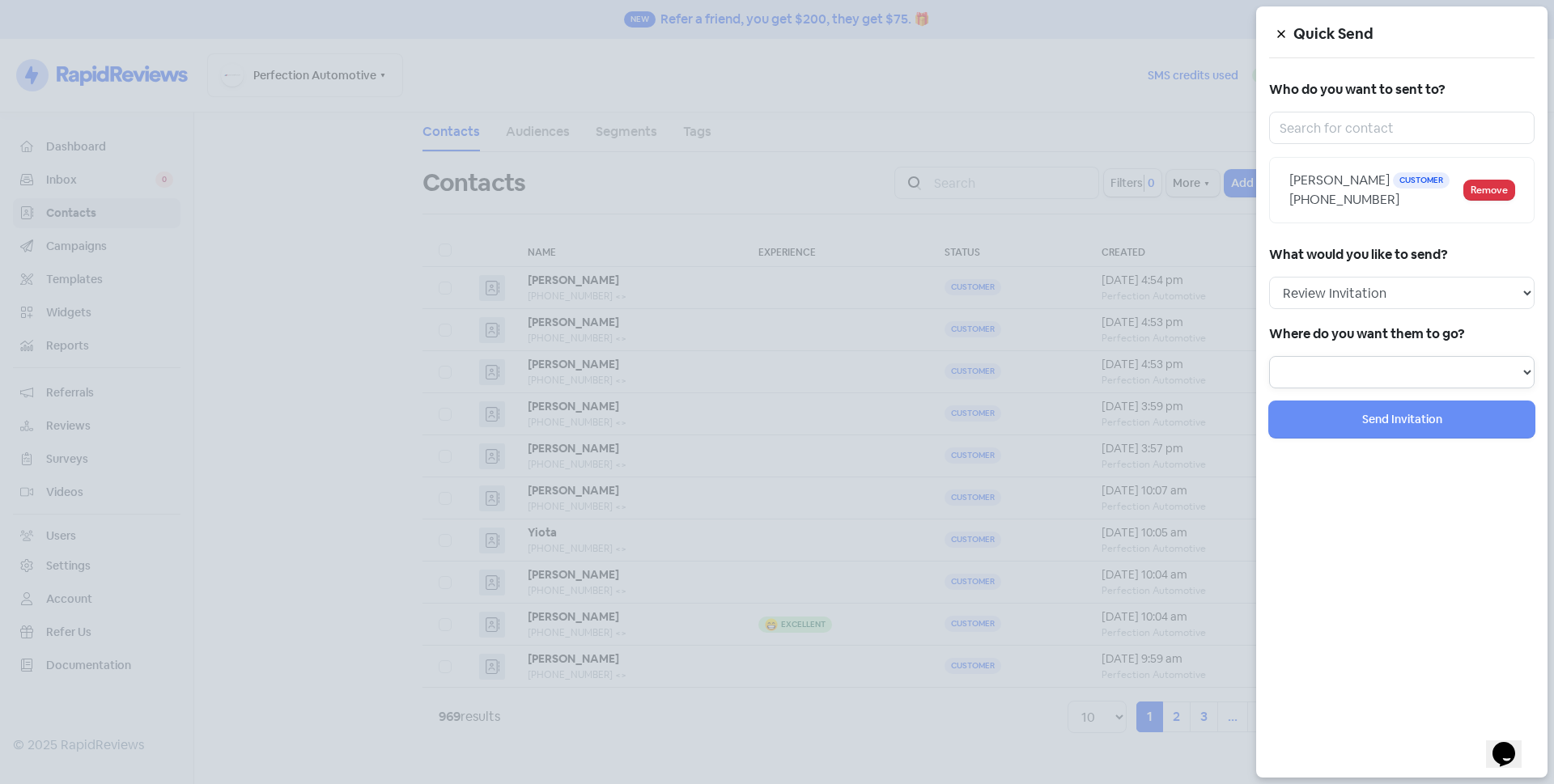
click at [1311, 376] on select at bounding box center [1401, 373] width 265 height 32
select select "129"
click at [1269, 356] on select "Review form: Default review form Review form: [PERSON_NAME]" at bounding box center [1401, 373] width 265 height 32
select select
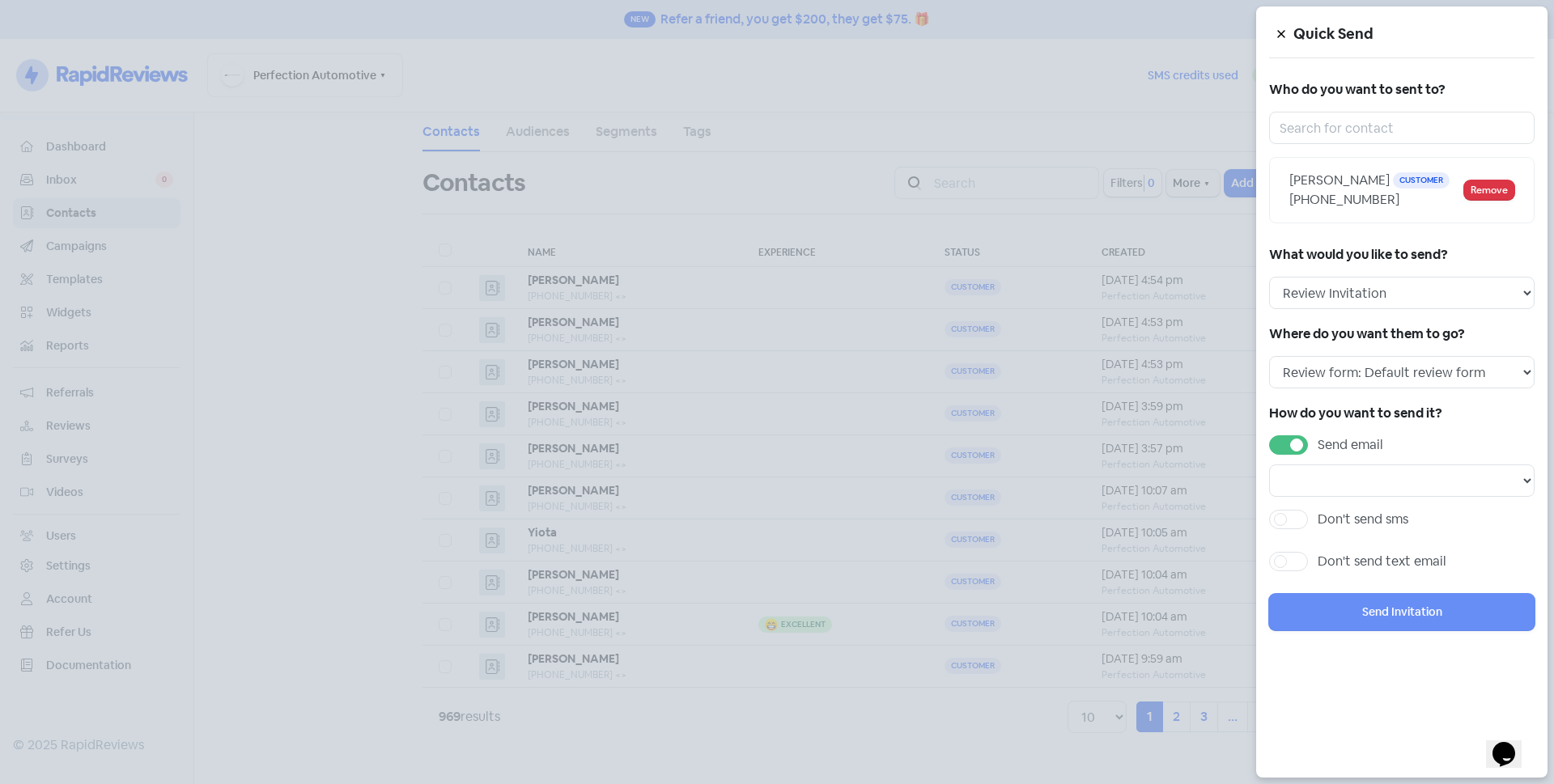
click at [1318, 442] on label "Send email" at bounding box center [1350, 445] width 66 height 19
click at [1318, 442] on input "Send email" at bounding box center [1323, 440] width 11 height 11
checkbox input "false"
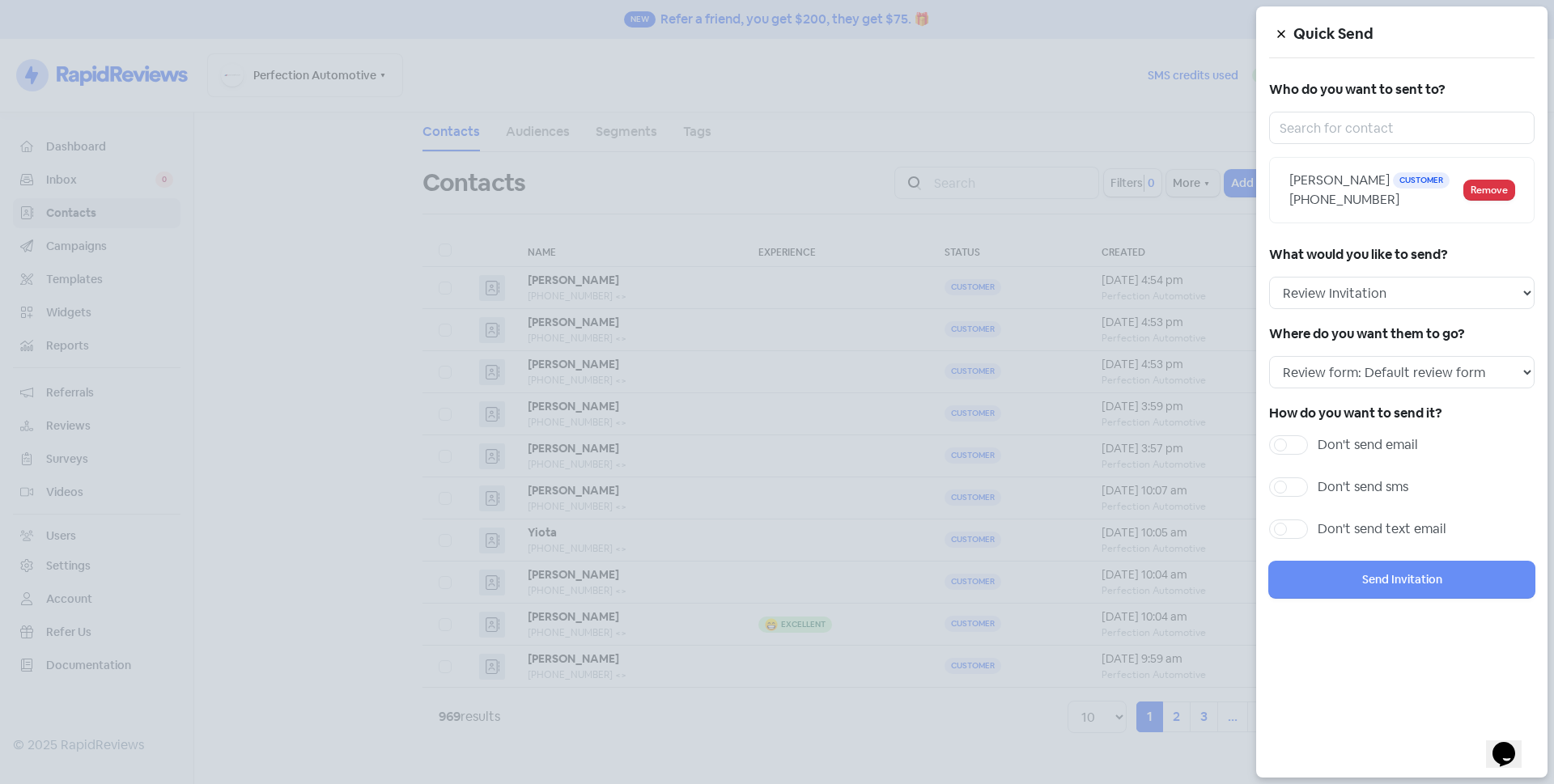
click at [1318, 488] on label "Don't send sms" at bounding box center [1363, 487] width 91 height 19
click at [1318, 488] on input "Don't send sms" at bounding box center [1323, 482] width 11 height 11
checkbox input "true"
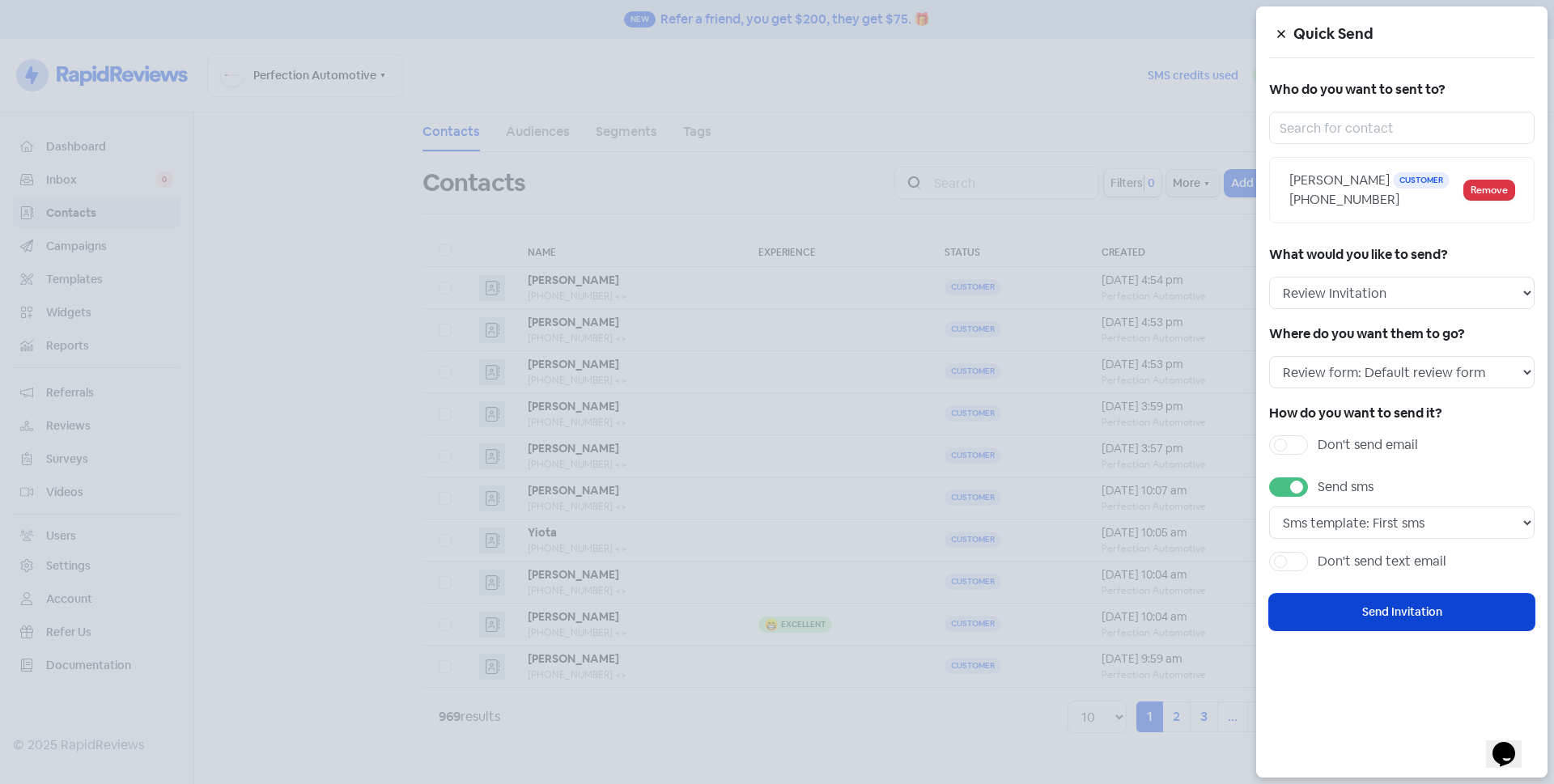
click at [1340, 617] on button "Send Invitation" at bounding box center [1401, 612] width 265 height 37
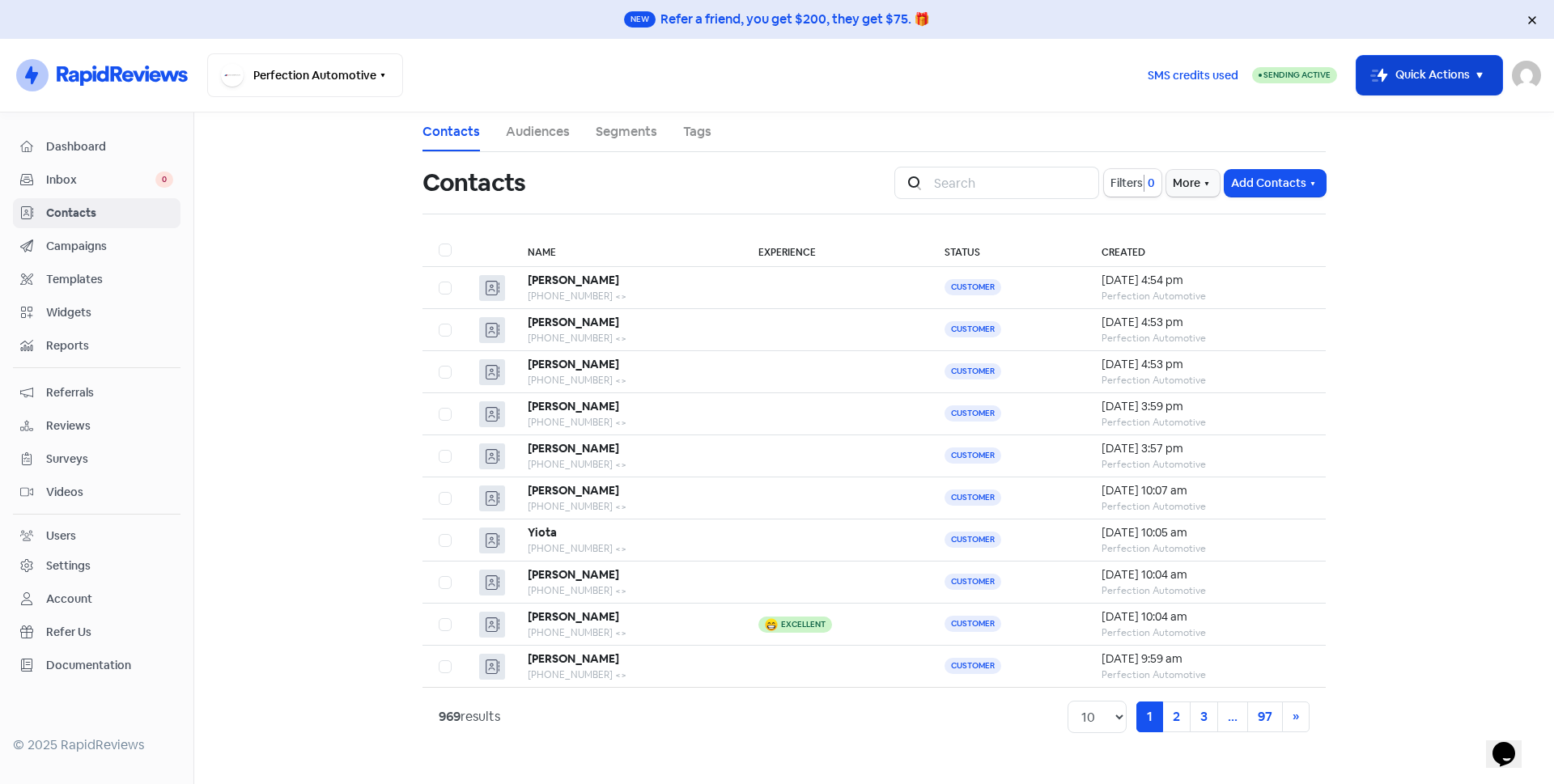
click at [1417, 62] on button "Icon For Thunder-move Quick Actions" at bounding box center [1429, 75] width 145 height 39
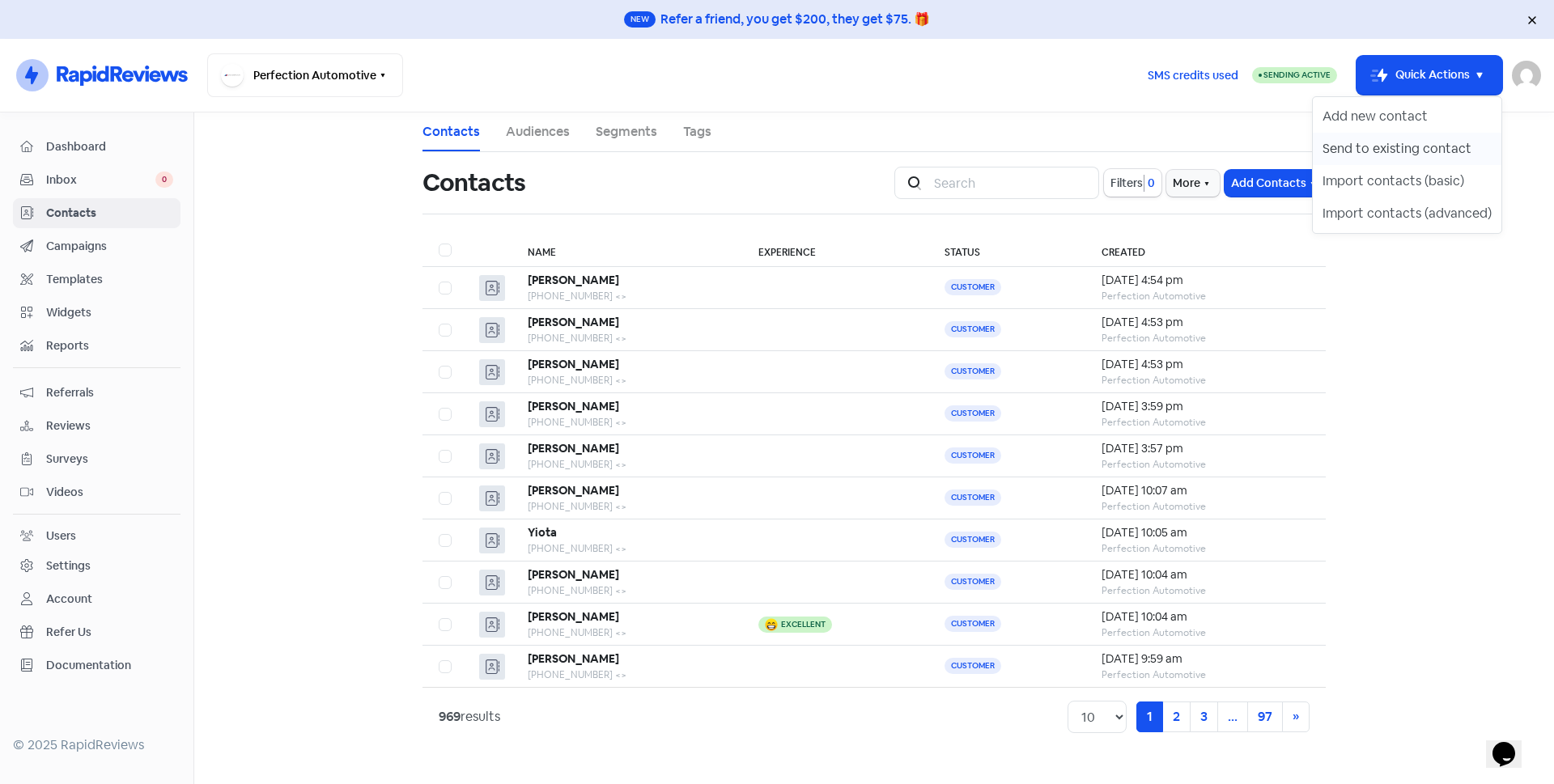
click at [1428, 144] on button "Send to existing contact" at bounding box center [1407, 149] width 188 height 32
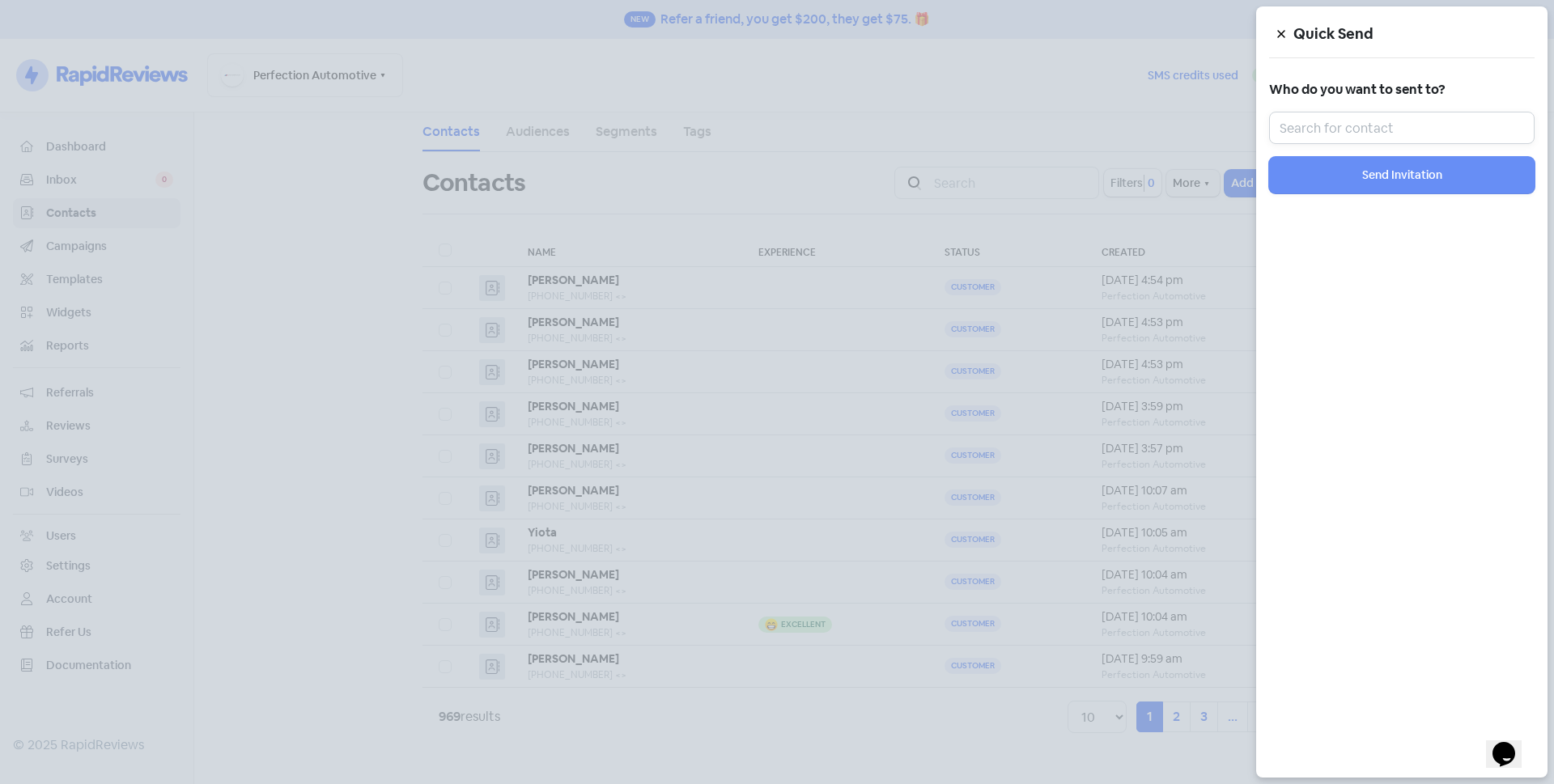
click at [1423, 123] on input "text" at bounding box center [1401, 128] width 265 height 32
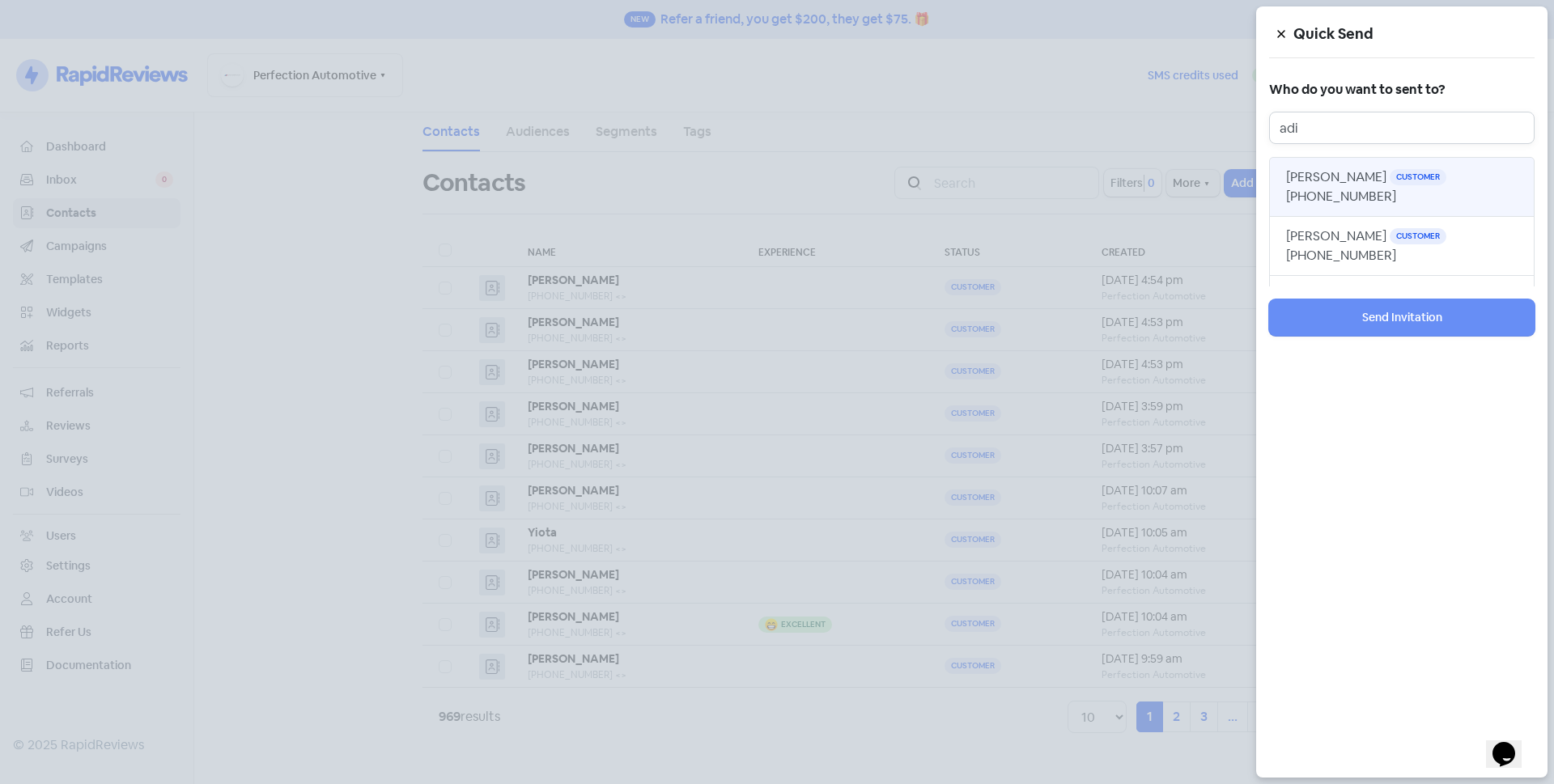
type input "adi"
click at [1338, 188] on span "[PHONE_NUMBER]" at bounding box center [1341, 196] width 110 height 17
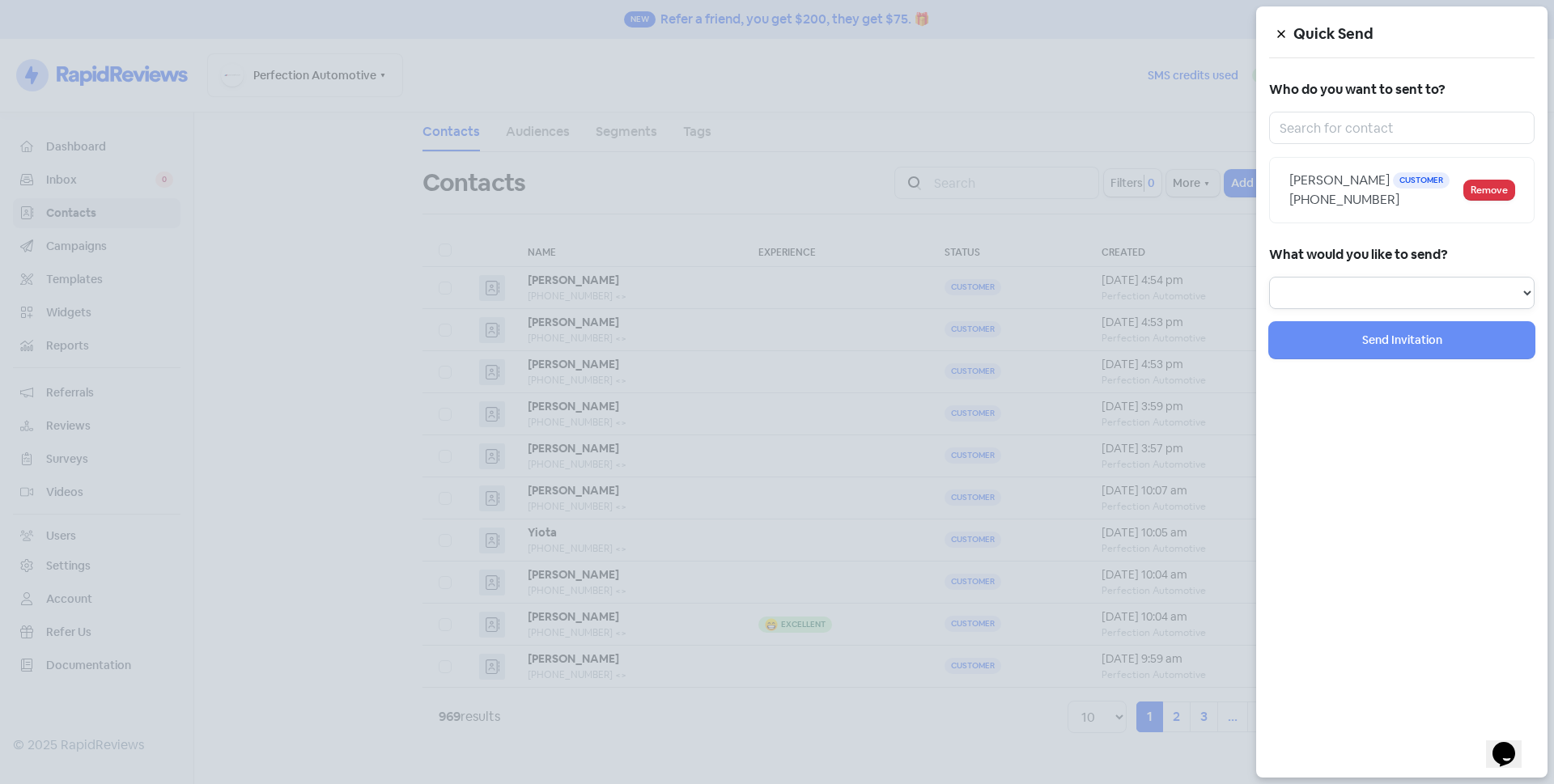
click at [1358, 302] on select "Review Invitation Referral Invitation Survey Invitation Video Invitation" at bounding box center [1401, 293] width 265 height 32
select select "review"
click at [1269, 277] on select "Review Invitation Referral Invitation Survey Invitation Video Invitation" at bounding box center [1401, 293] width 265 height 32
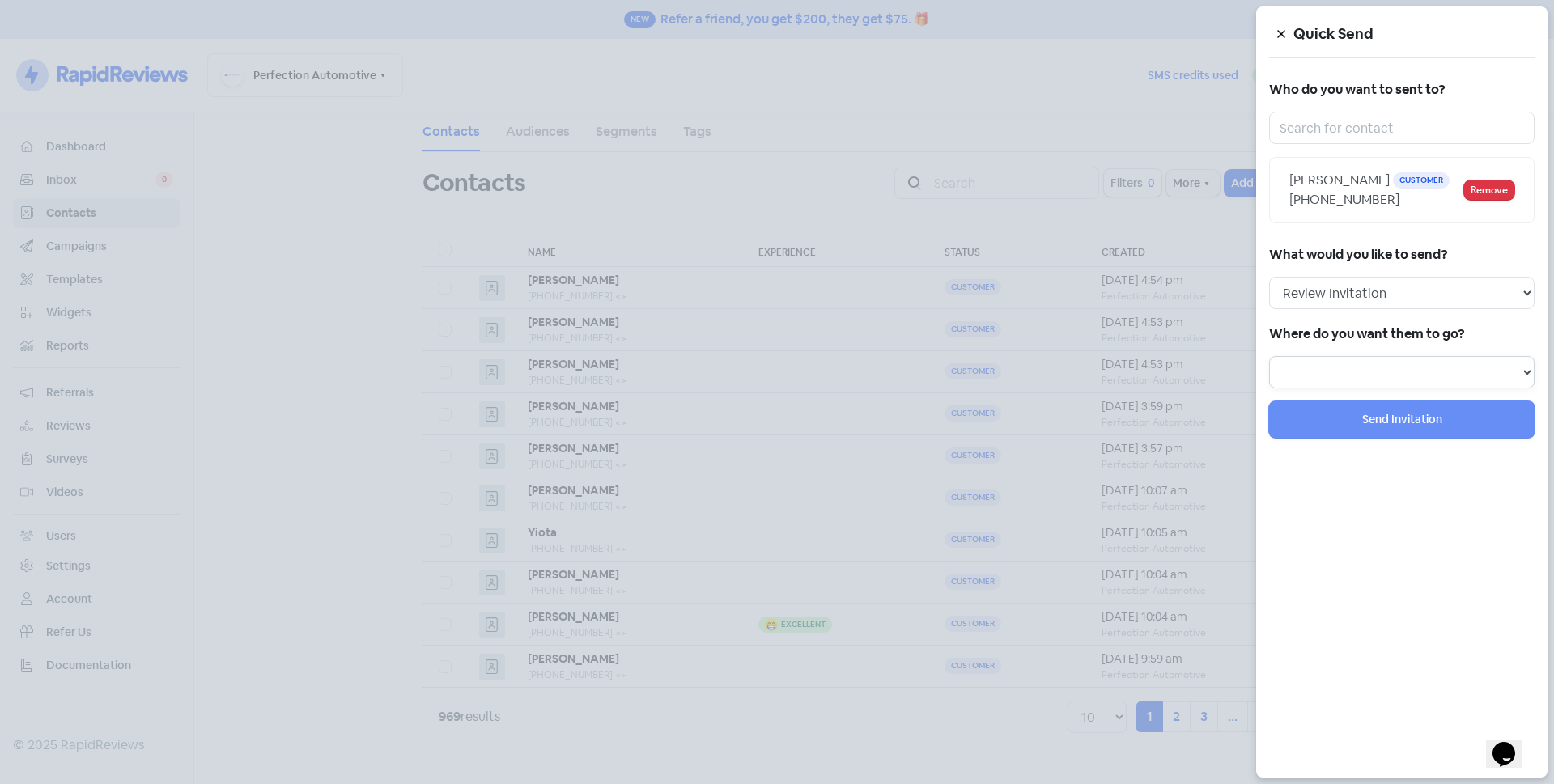
click at [1332, 360] on select at bounding box center [1401, 373] width 265 height 32
click at [1332, 373] on select "Review form: Default review form Review form: [PERSON_NAME]" at bounding box center [1401, 373] width 265 height 32
select select "129"
click at [1269, 356] on select "Review form: Default review form Review form: [PERSON_NAME]" at bounding box center [1401, 373] width 265 height 32
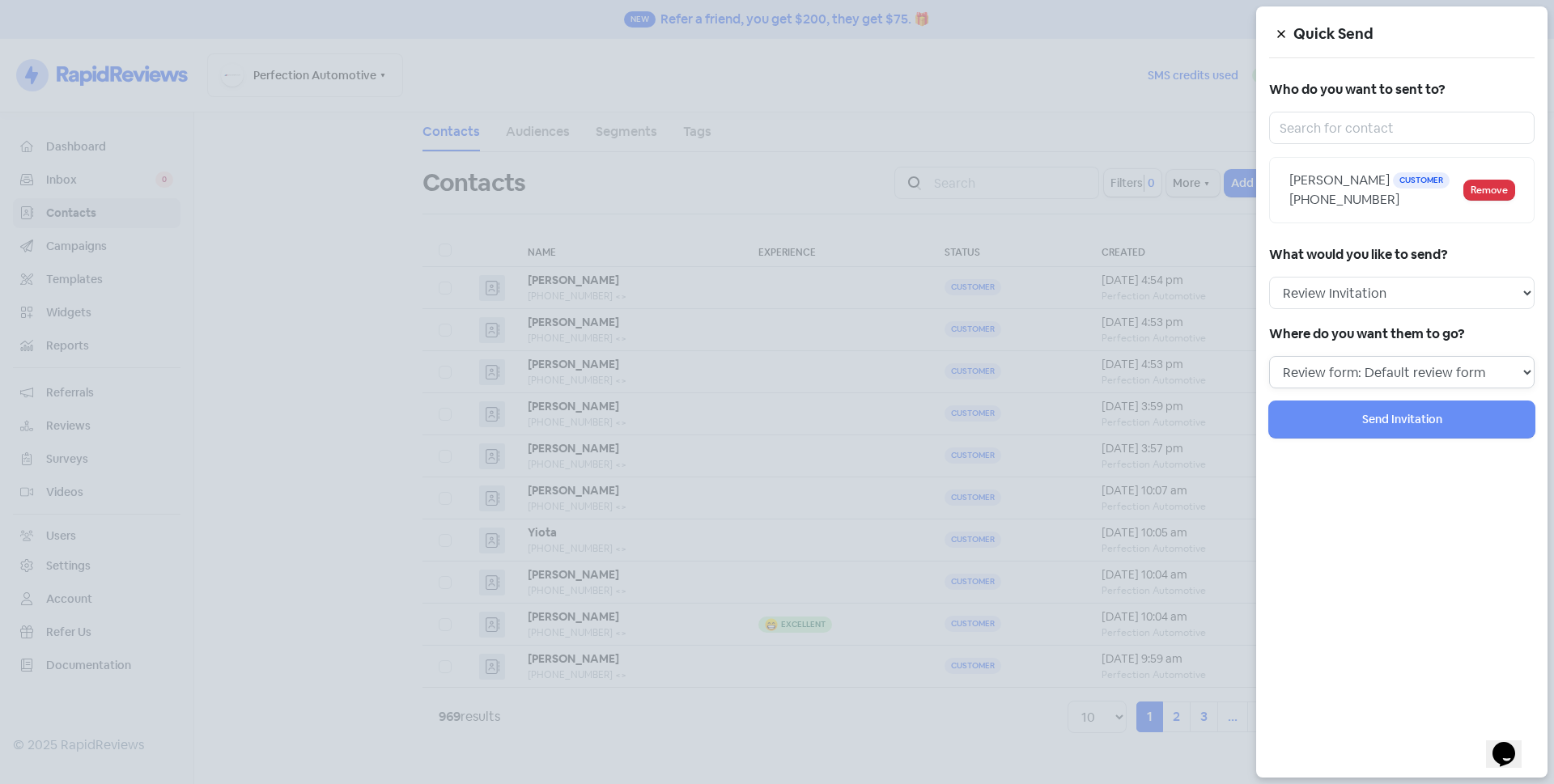
select select
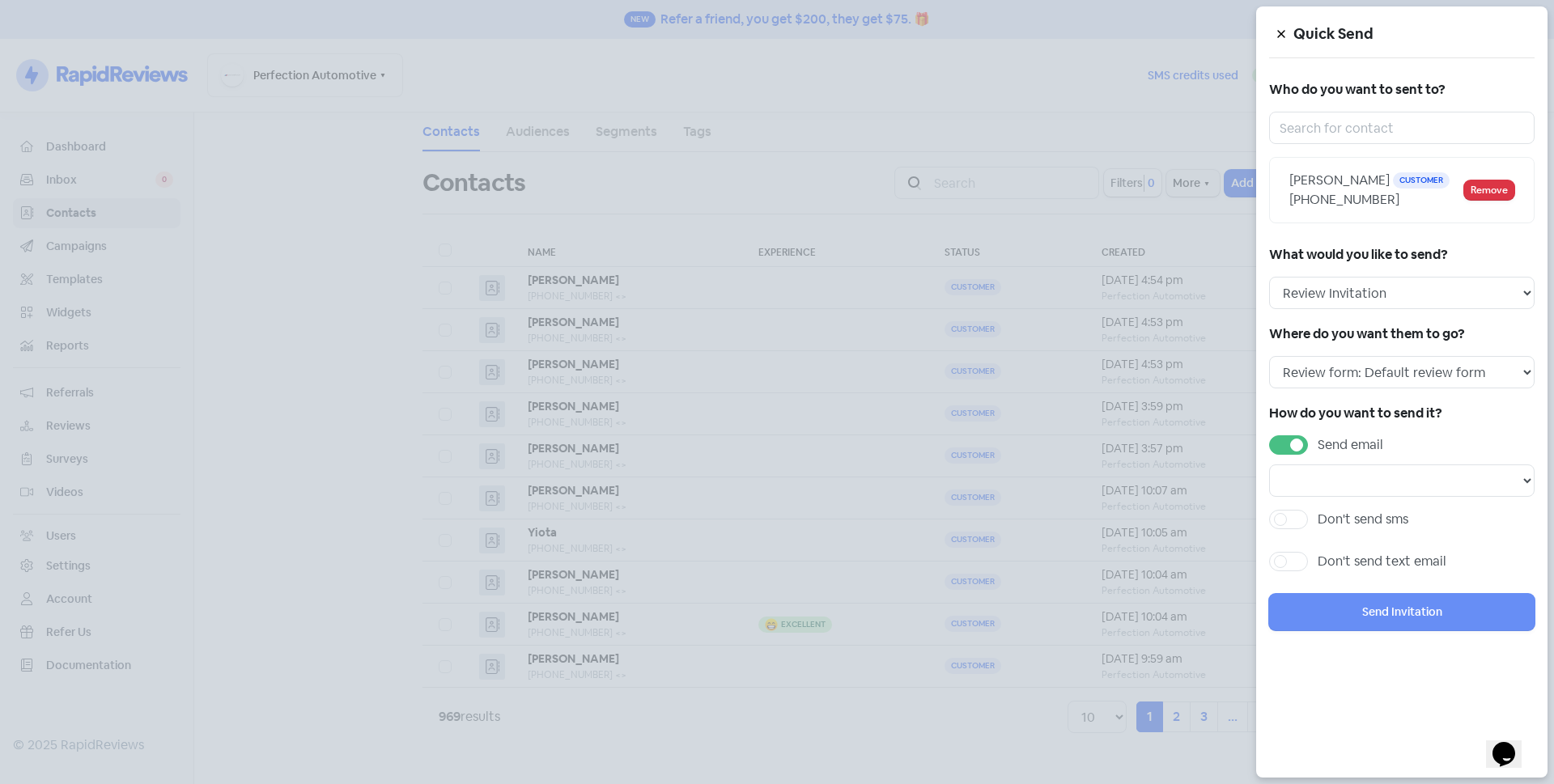
click at [1318, 447] on label "Send email" at bounding box center [1350, 445] width 66 height 19
click at [1318, 446] on input "Send email" at bounding box center [1323, 440] width 11 height 11
checkbox input "false"
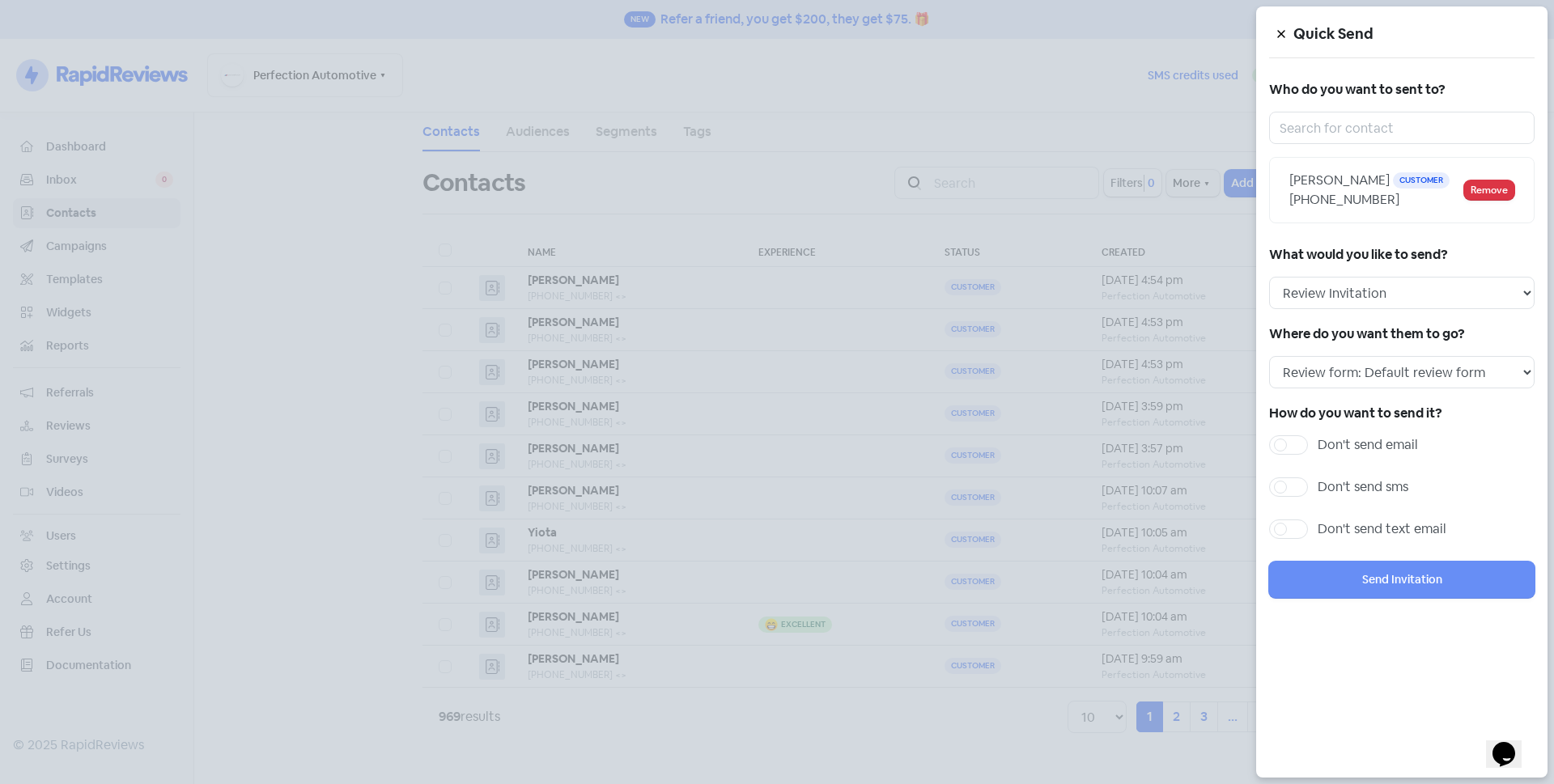
click at [1318, 494] on label "Don't send sms" at bounding box center [1363, 487] width 91 height 19
click at [1318, 488] on input "Don't send sms" at bounding box center [1323, 482] width 11 height 11
checkbox input "true"
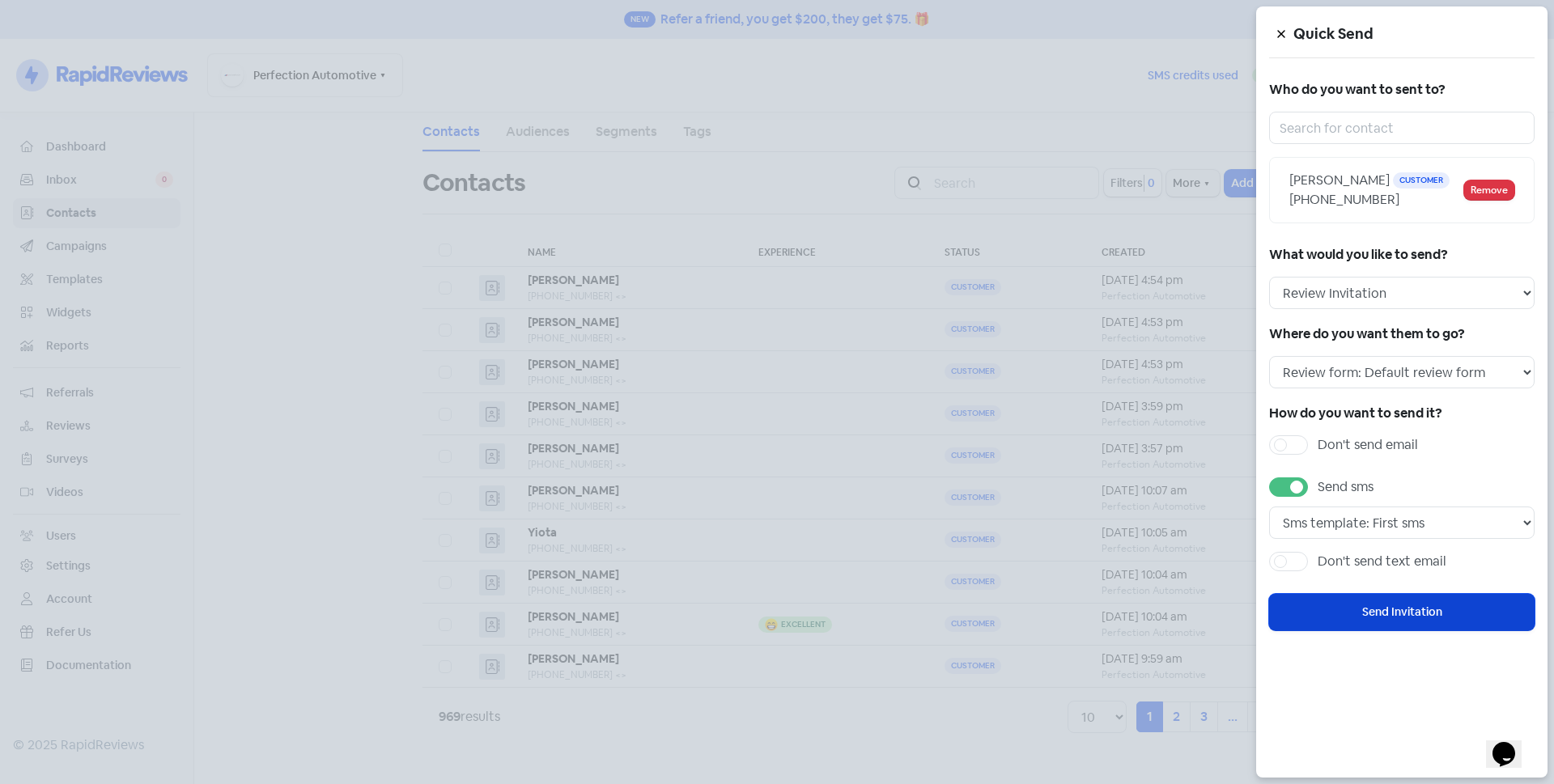
click at [1307, 610] on button "Send Invitation" at bounding box center [1401, 612] width 265 height 37
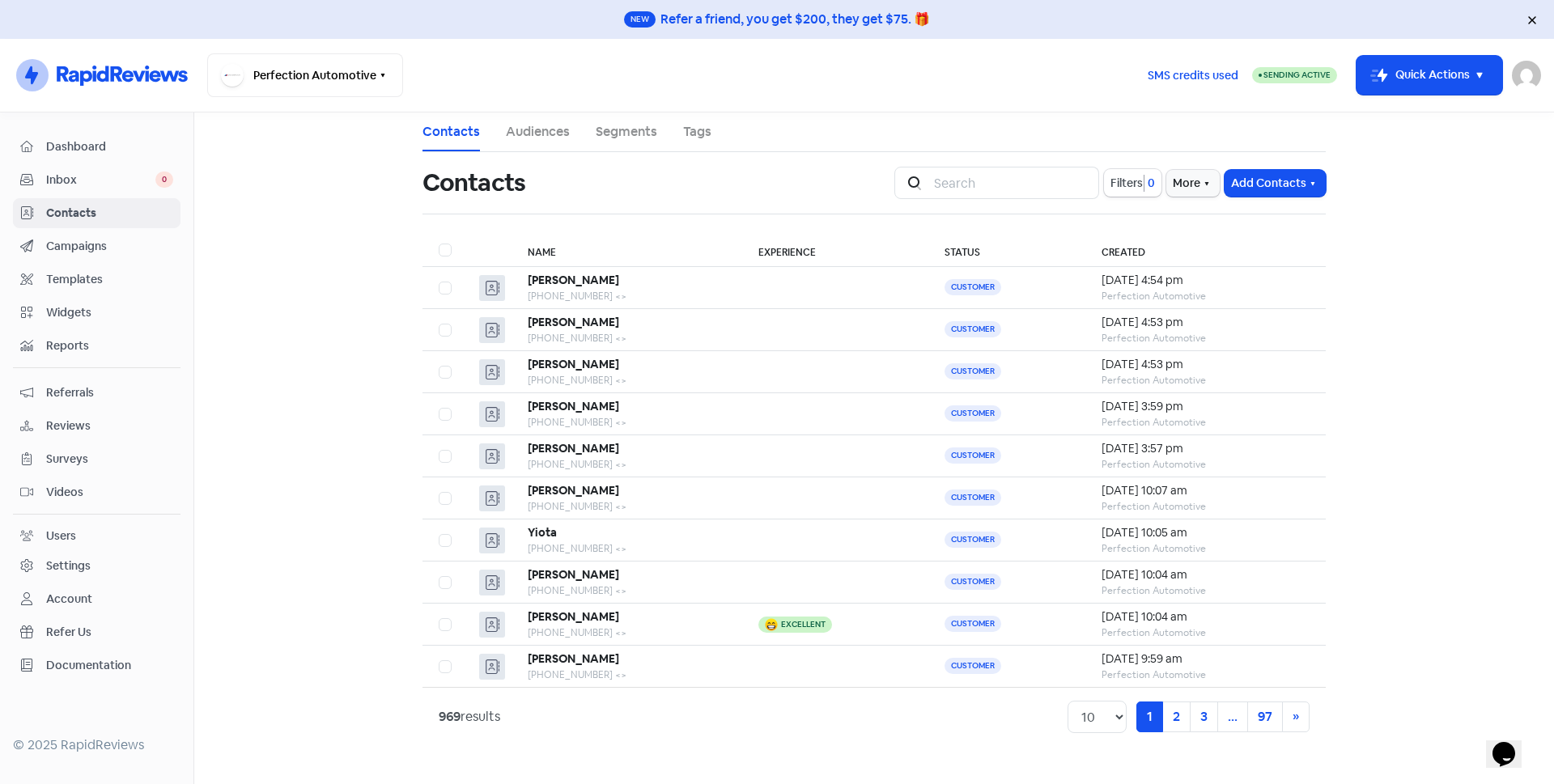
click at [1526, 80] on img at bounding box center [1526, 75] width 29 height 29
click at [1453, 188] on link "Sign out" at bounding box center [1438, 187] width 205 height 26
